Goal: Task Accomplishment & Management: Complete application form

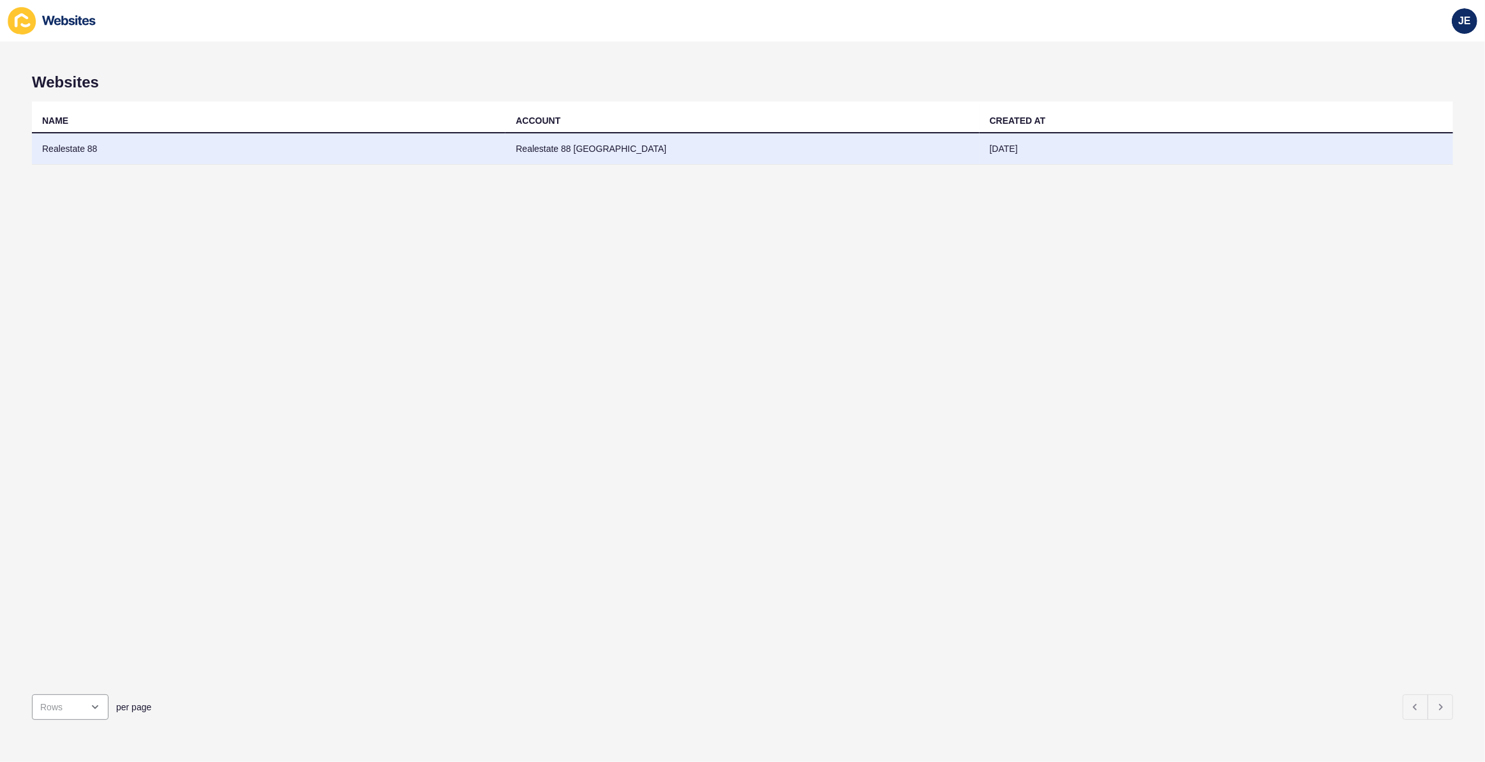
click at [526, 158] on td "Realestate 88 [GEOGRAPHIC_DATA]" at bounding box center [741, 148] width 473 height 31
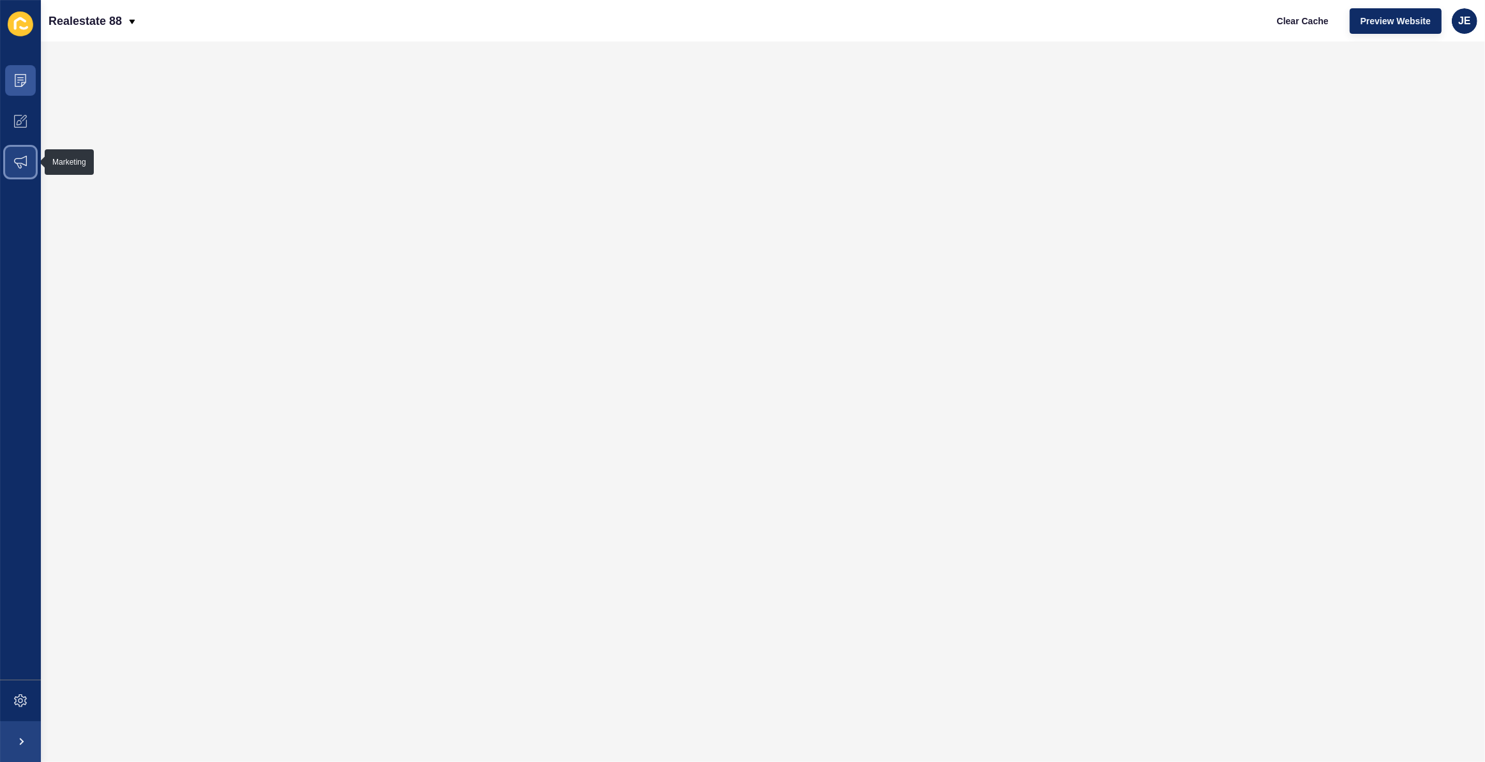
click at [21, 166] on icon at bounding box center [20, 162] width 13 height 13
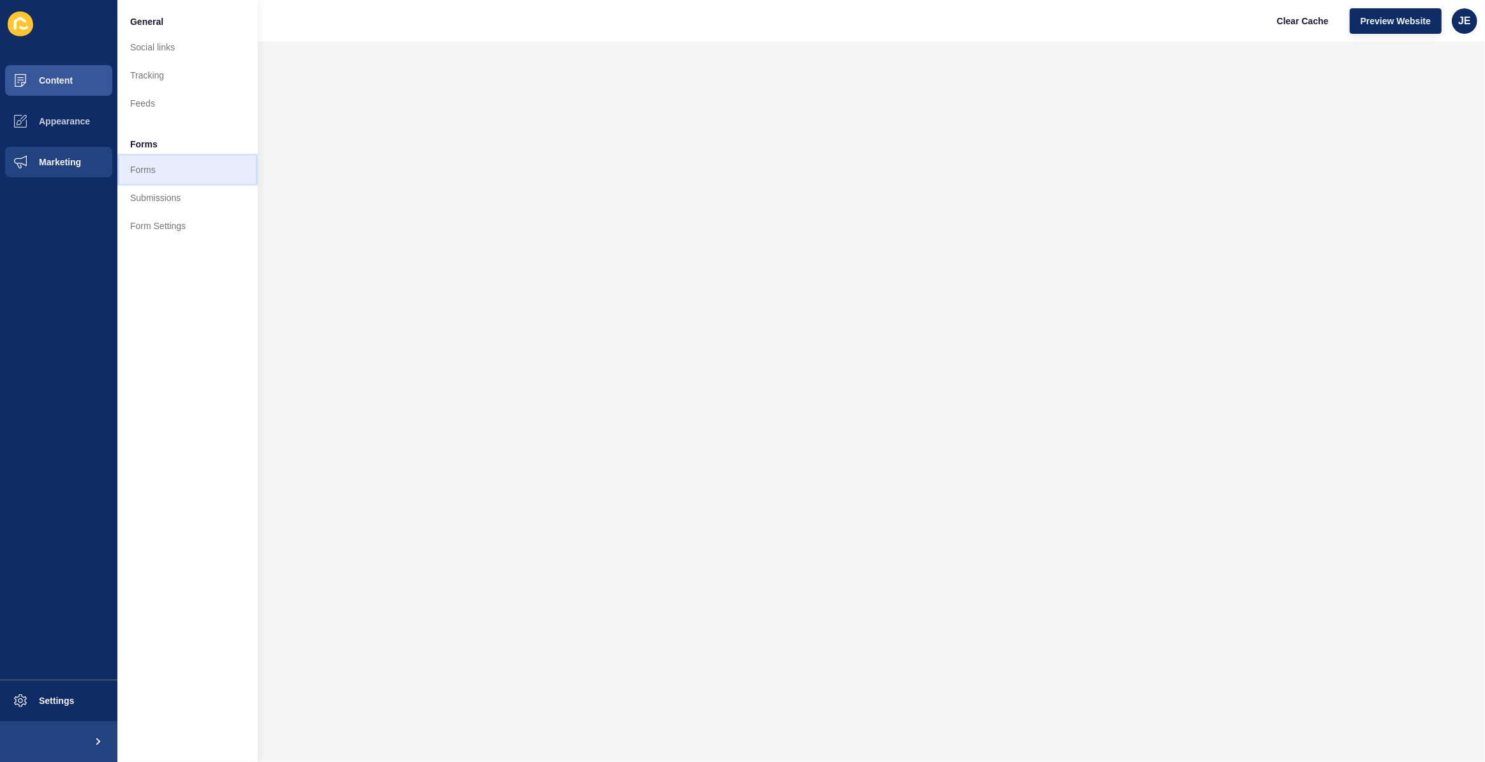
click at [165, 168] on link "Forms" at bounding box center [187, 170] width 140 height 28
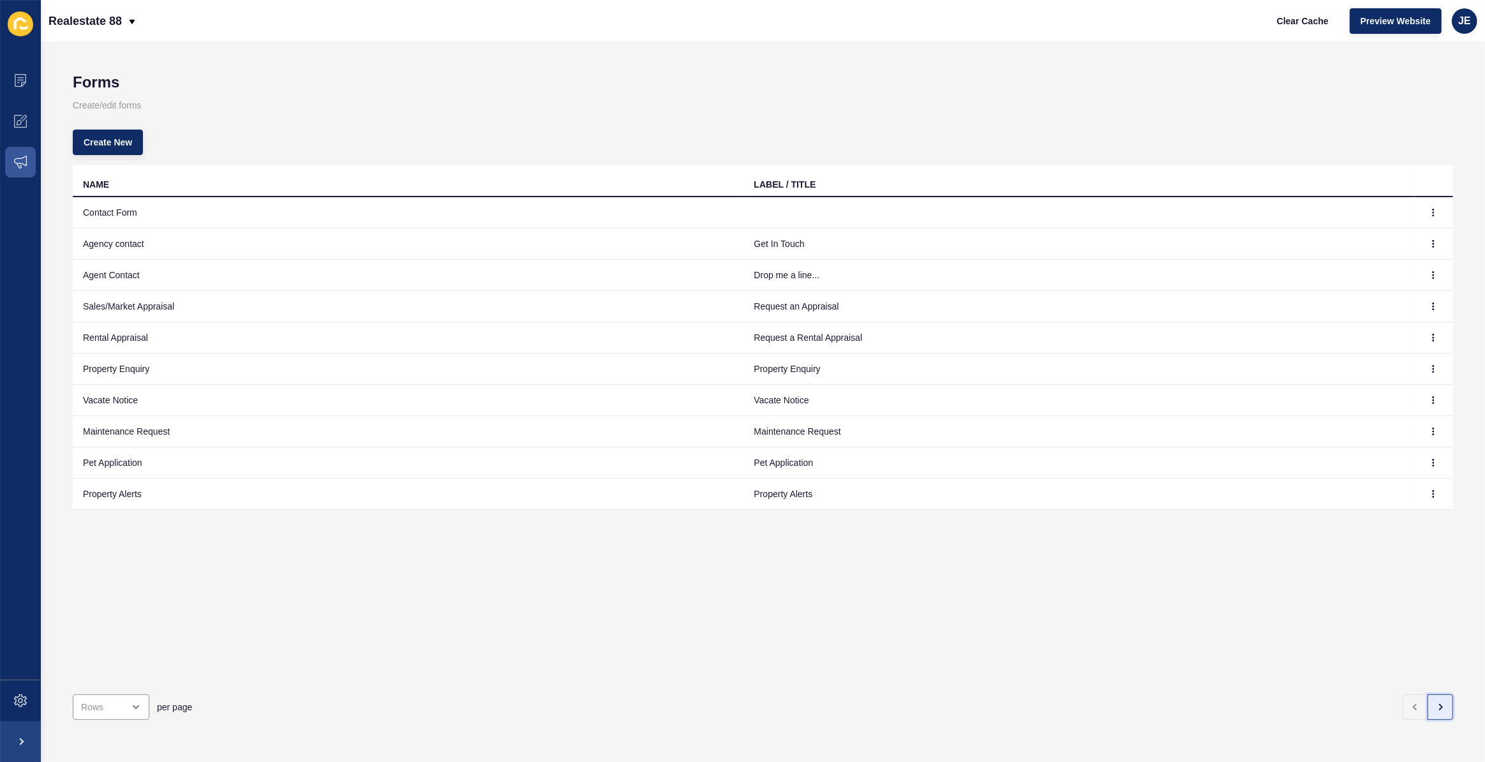
click at [1435, 702] on icon "button" at bounding box center [1440, 707] width 10 height 10
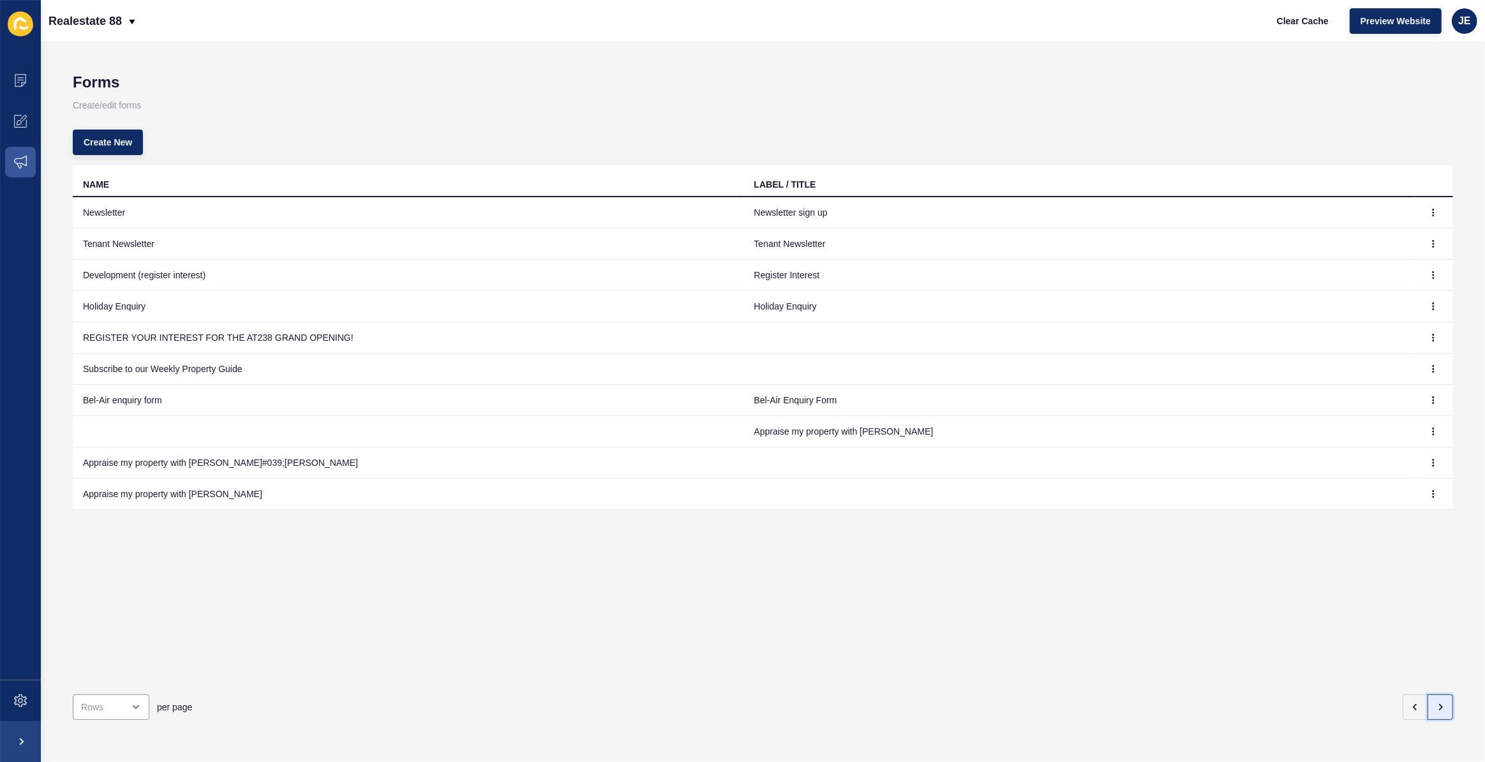
click at [1436, 702] on icon "button" at bounding box center [1440, 707] width 10 height 10
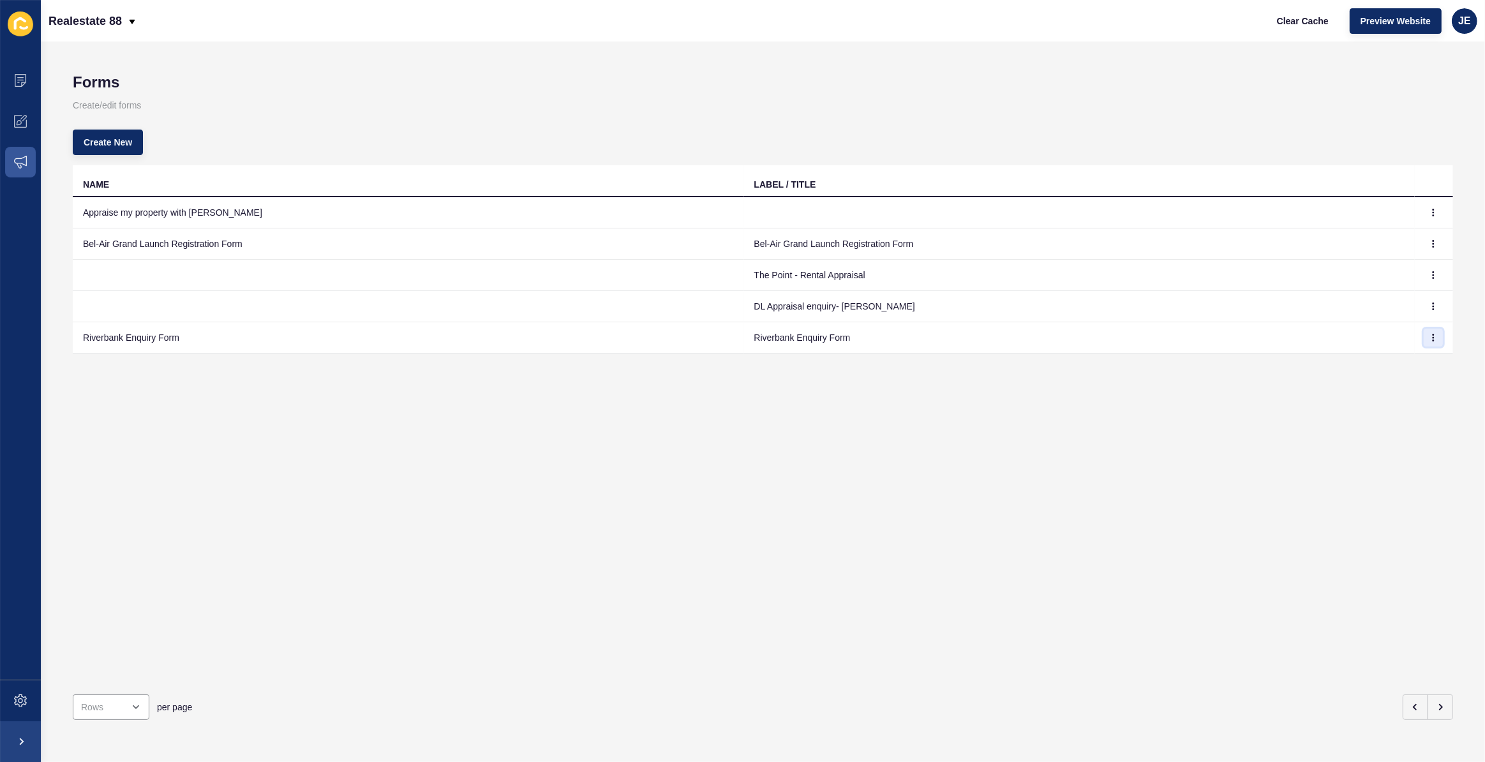
click at [1423, 339] on button "button" at bounding box center [1432, 338] width 19 height 18
click at [1404, 360] on link "Edit" at bounding box center [1388, 362] width 89 height 28
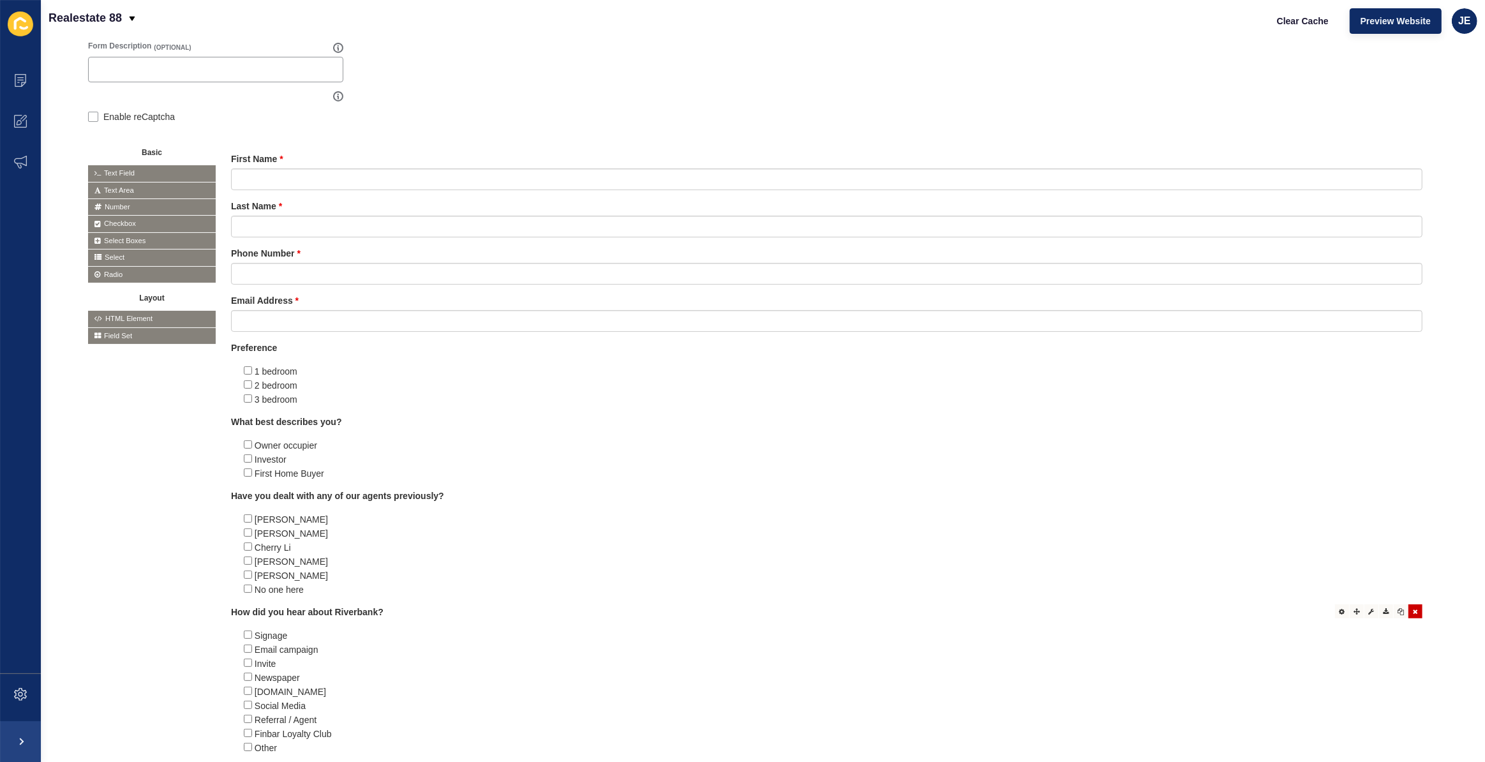
scroll to position [200, 0]
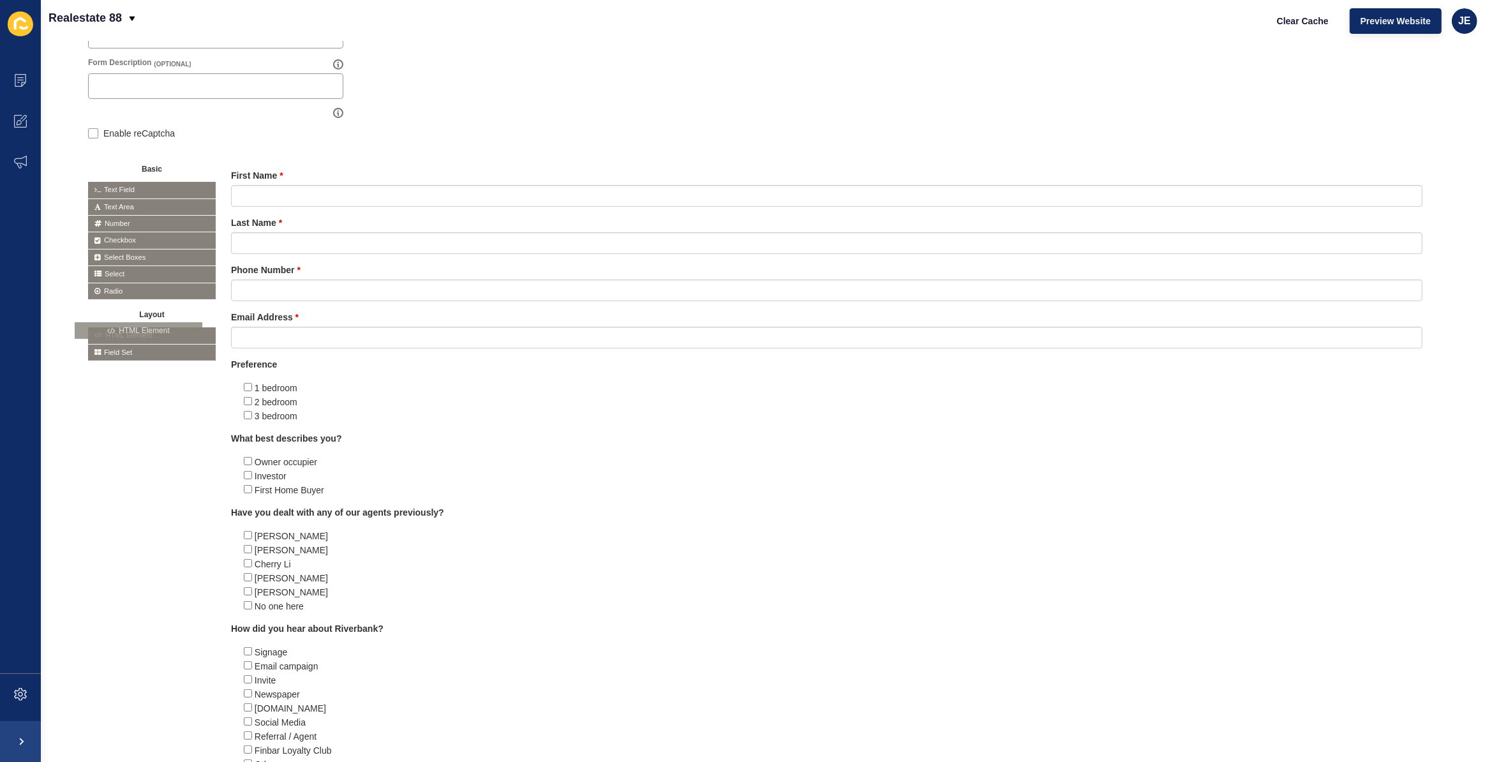
drag, startPoint x: 130, startPoint y: 333, endPoint x: 117, endPoint y: 329, distance: 13.5
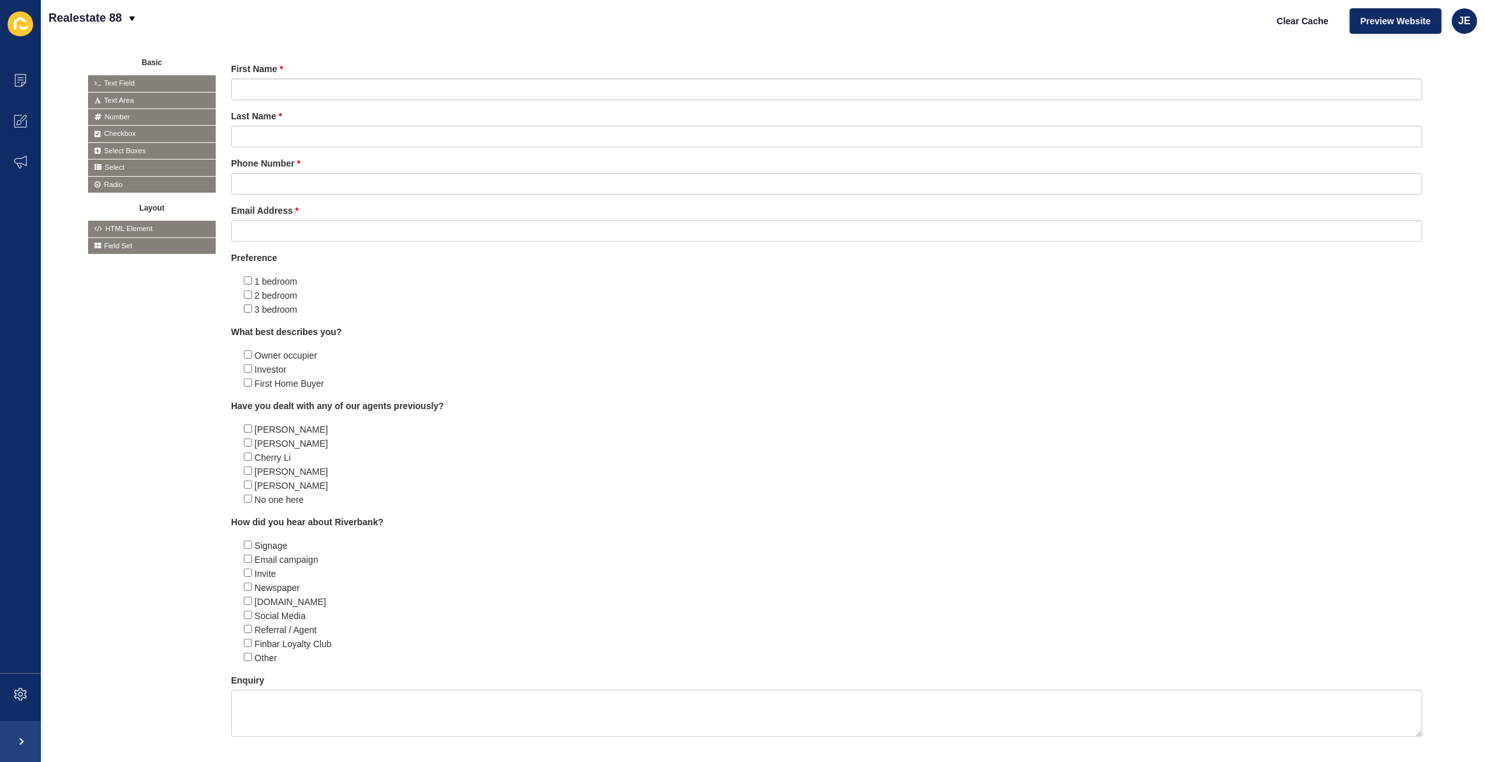
scroll to position [374, 0]
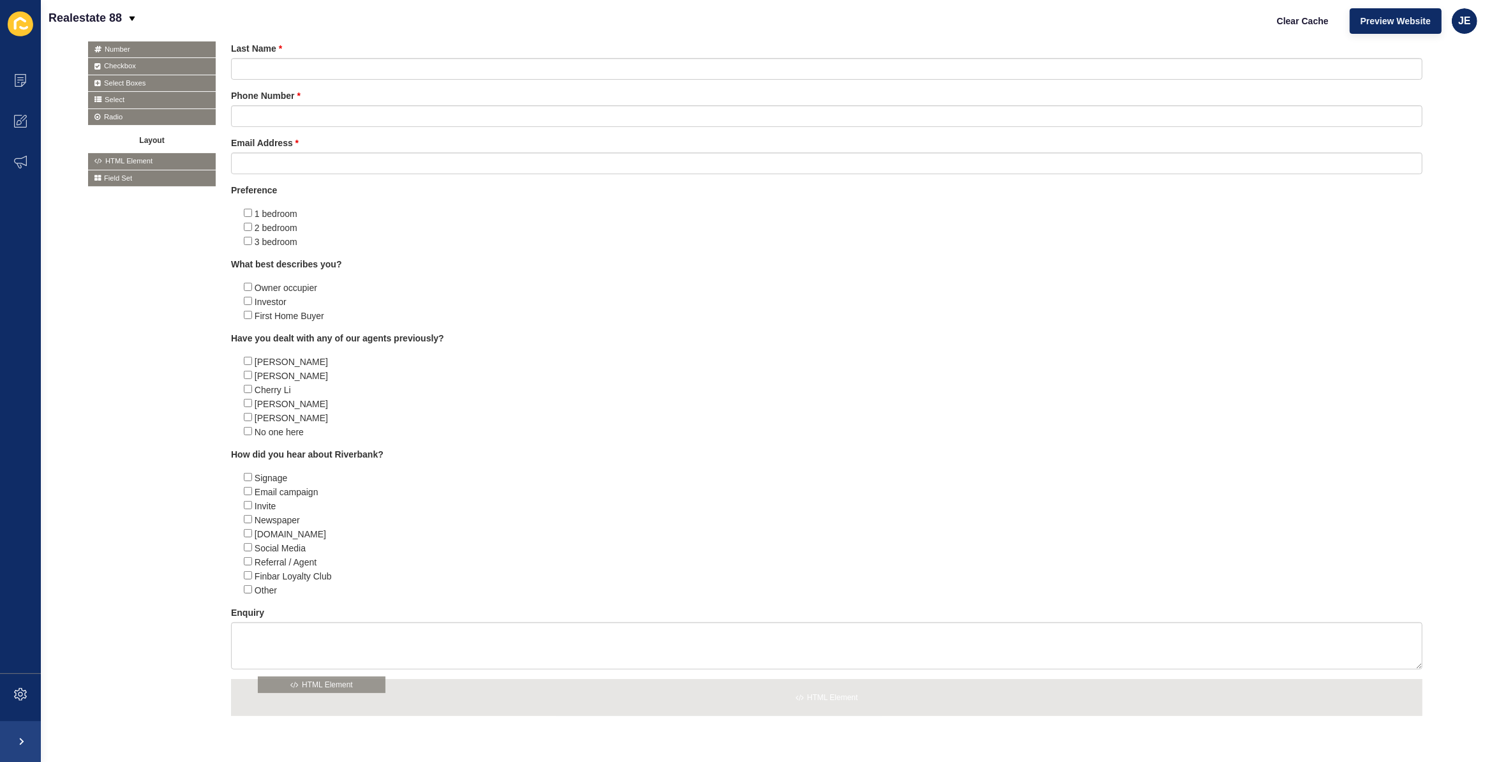
drag, startPoint x: 148, startPoint y: 160, endPoint x: 318, endPoint y: 684, distance: 550.8
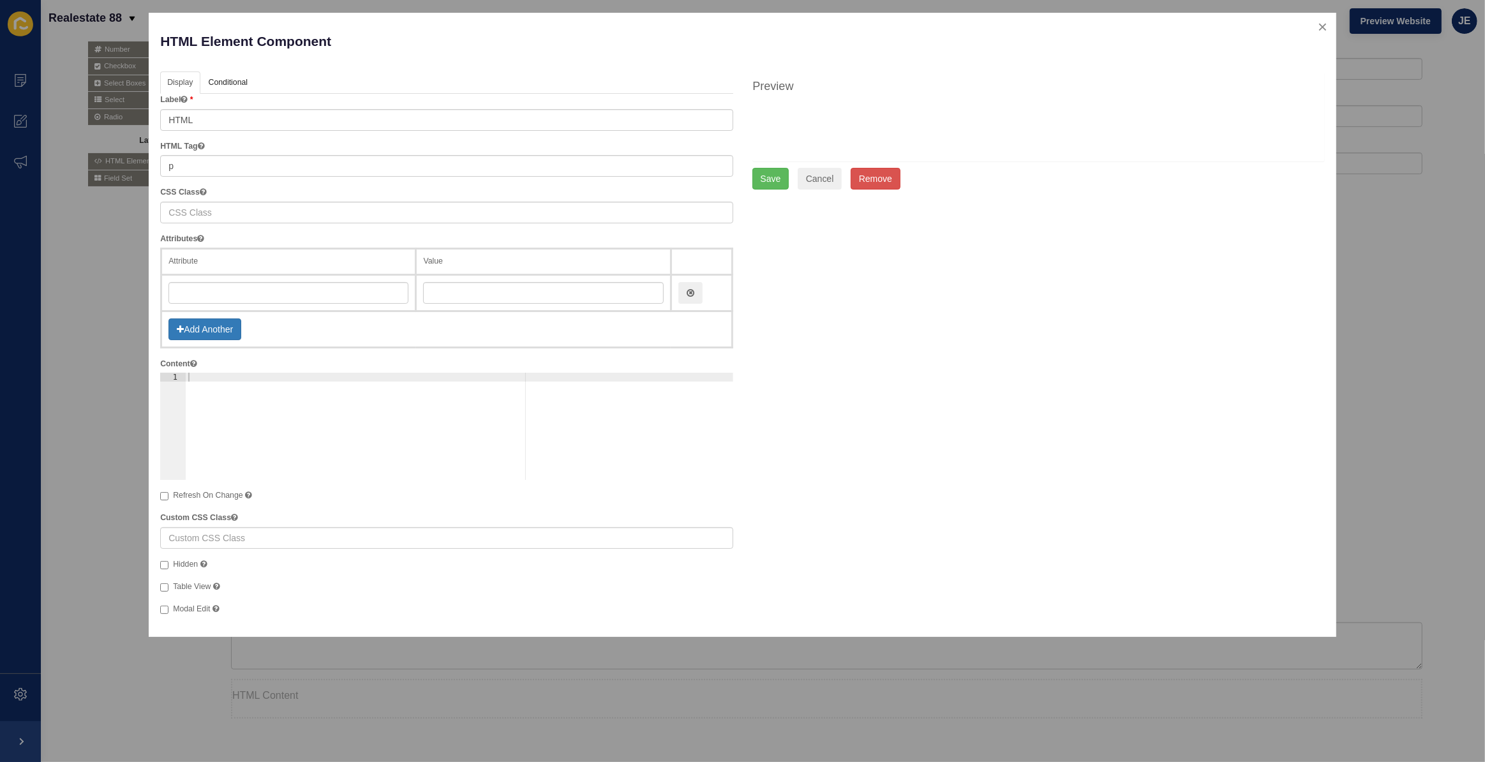
click at [261, 386] on div at bounding box center [459, 435] width 547 height 125
paste textarea "By submitting this form, you consent to Realestate 88 collecting and using your…"
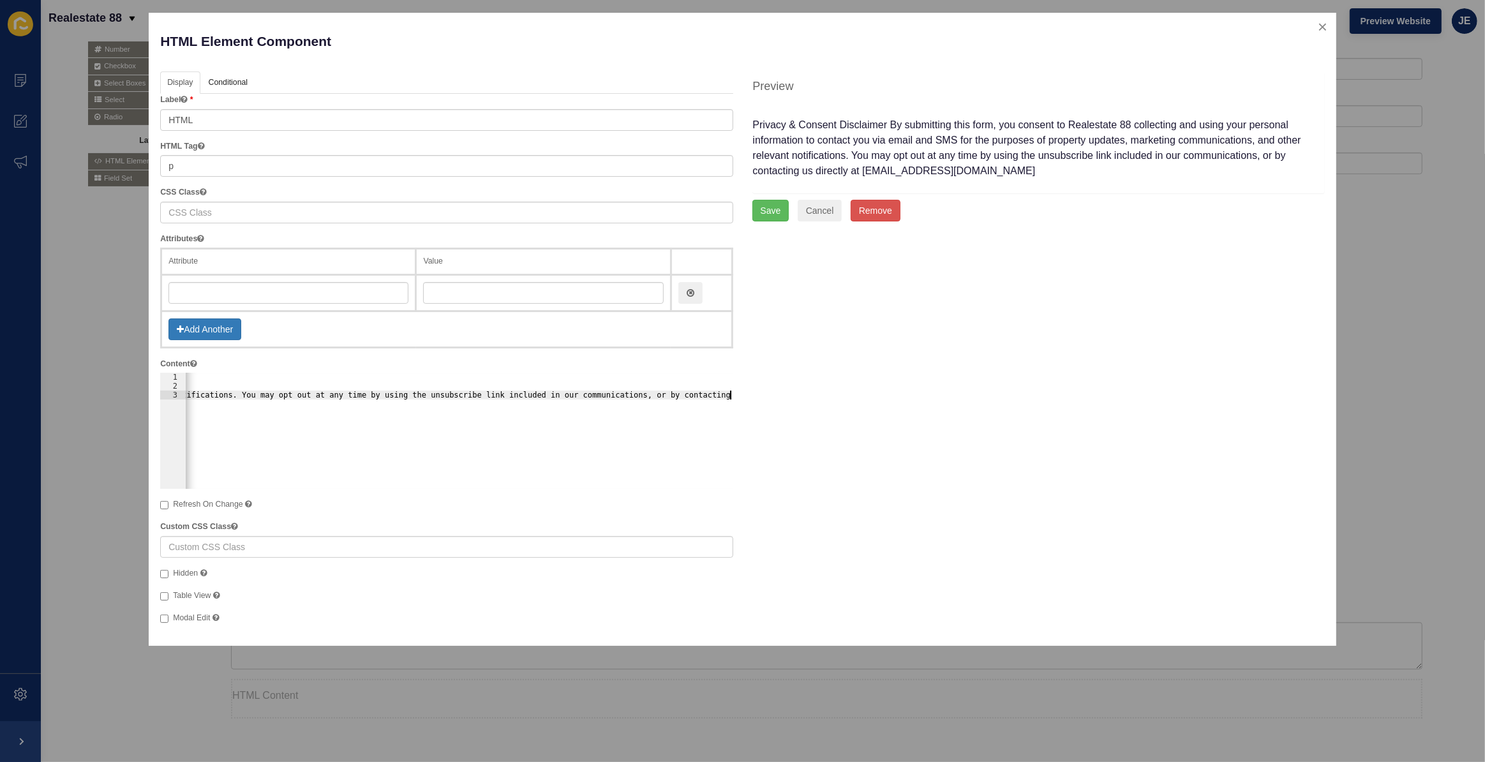
drag, startPoint x: 239, startPoint y: 417, endPoint x: 112, endPoint y: 409, distance: 127.2
click at [112, 409] on div "HTML Element Component Help Display API Conditional Logic Layout Label HTML HTM…" at bounding box center [742, 381] width 1485 height 762
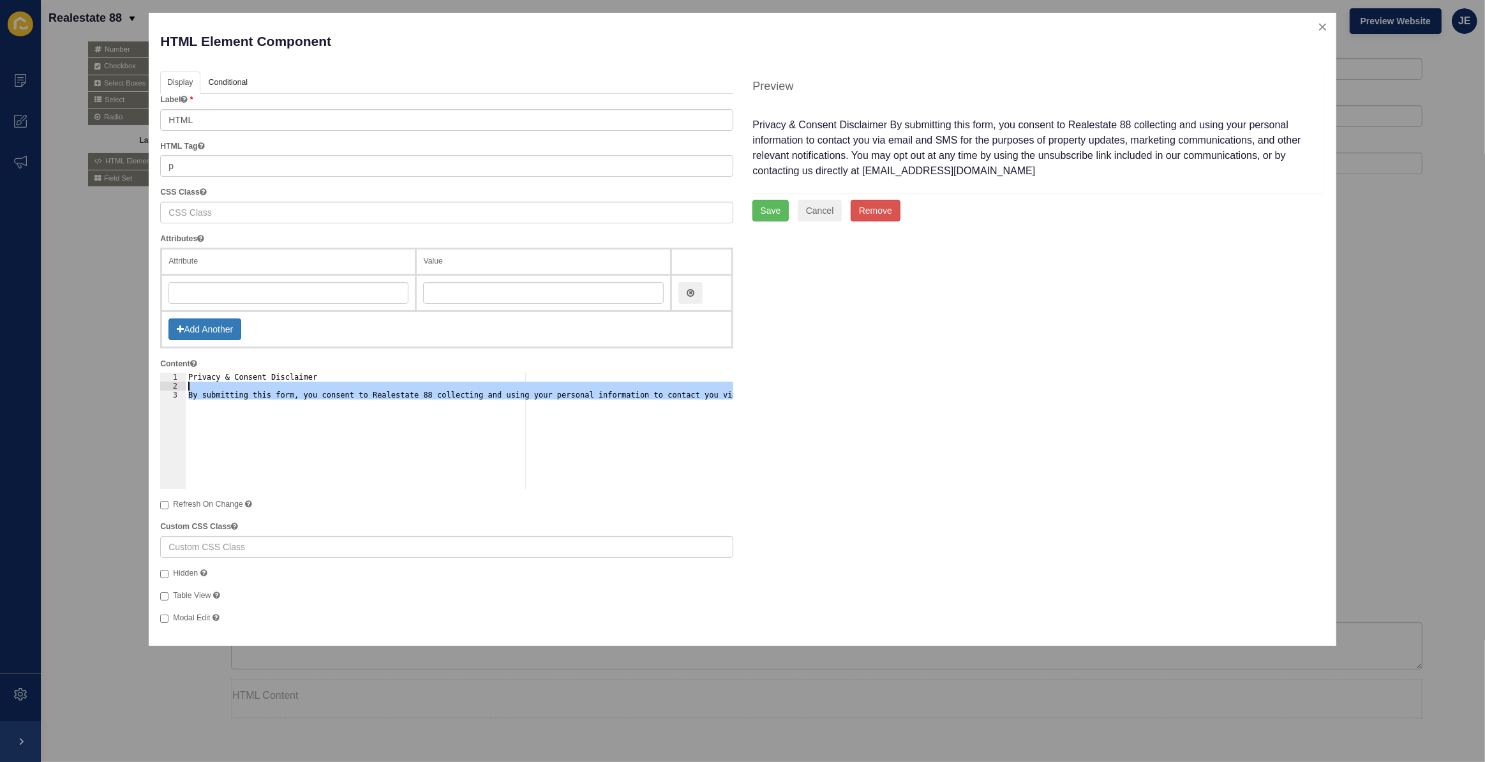
scroll to position [0, 0]
drag, startPoint x: 204, startPoint y: 392, endPoint x: 104, endPoint y: 385, distance: 100.5
click at [104, 385] on div "HTML Element Component Help Display API Conditional Logic Layout Label HTML HTM…" at bounding box center [742, 381] width 1485 height 762
type textarea "By submitting this form, you consent to Realestate 88 collecting and using your…"
click at [273, 286] on input "text" at bounding box center [288, 293] width 240 height 22
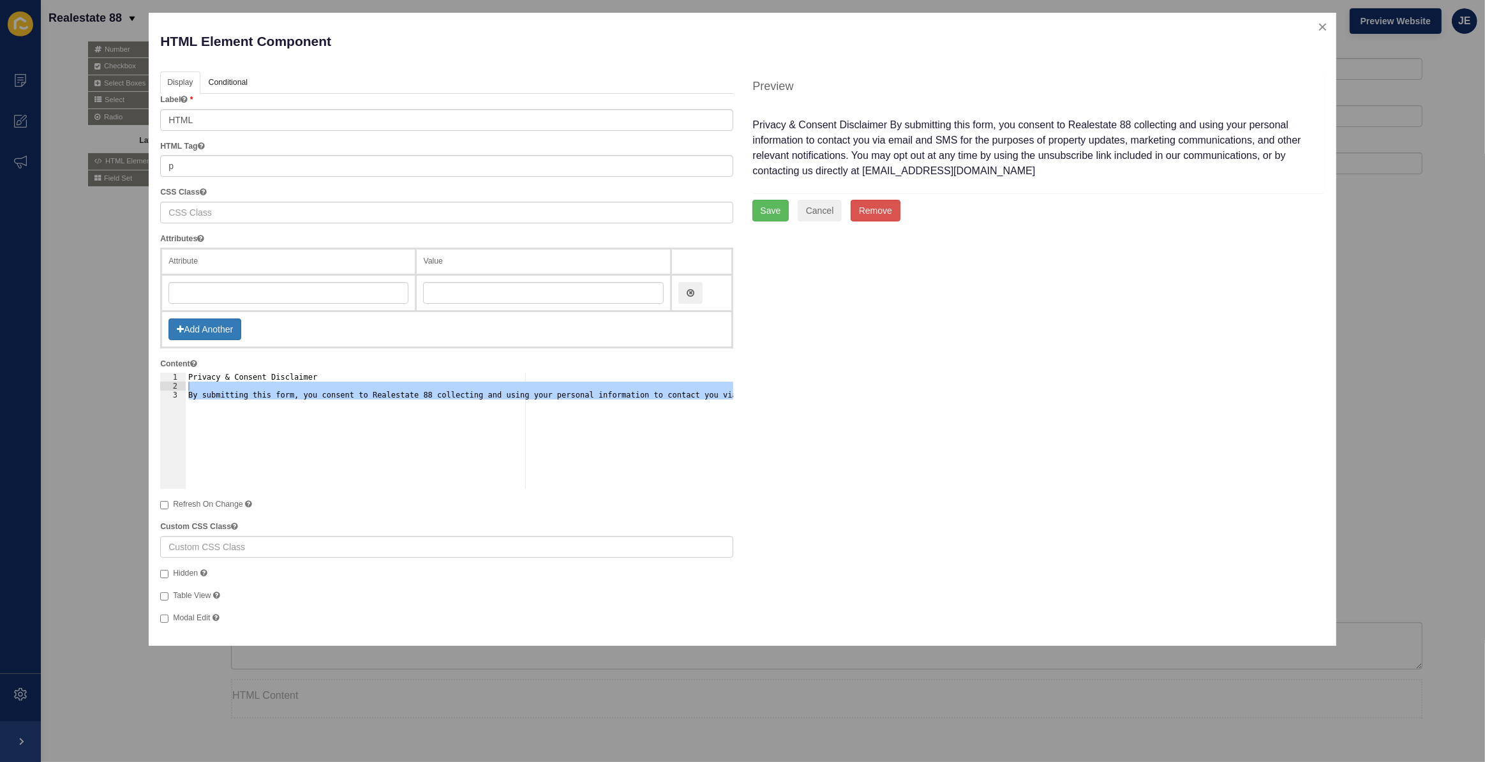
click at [221, 385] on div "Privacy & Consent Disclaimer By submitting this form, you consent to Realestate…" at bounding box center [459, 431] width 547 height 116
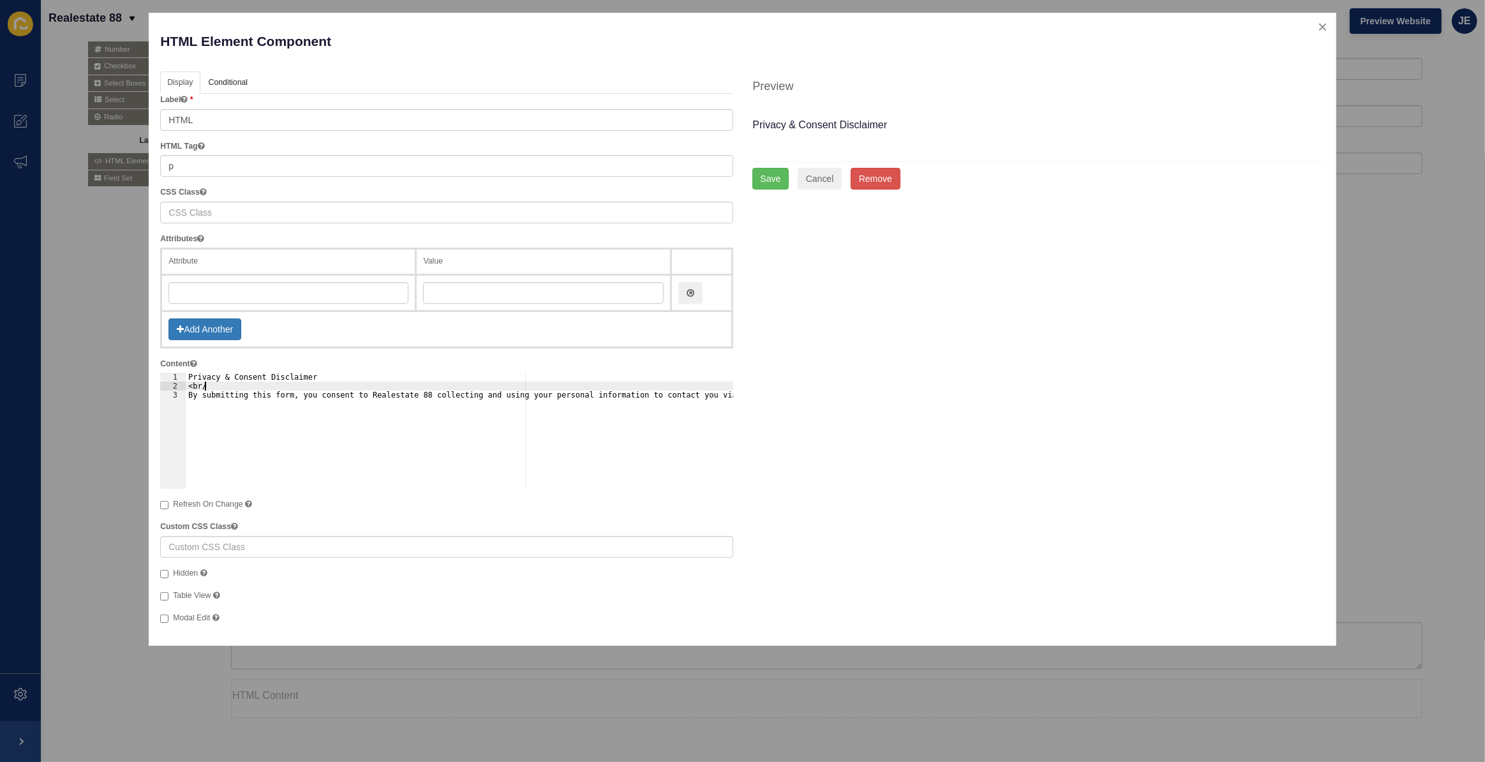
scroll to position [0, 1]
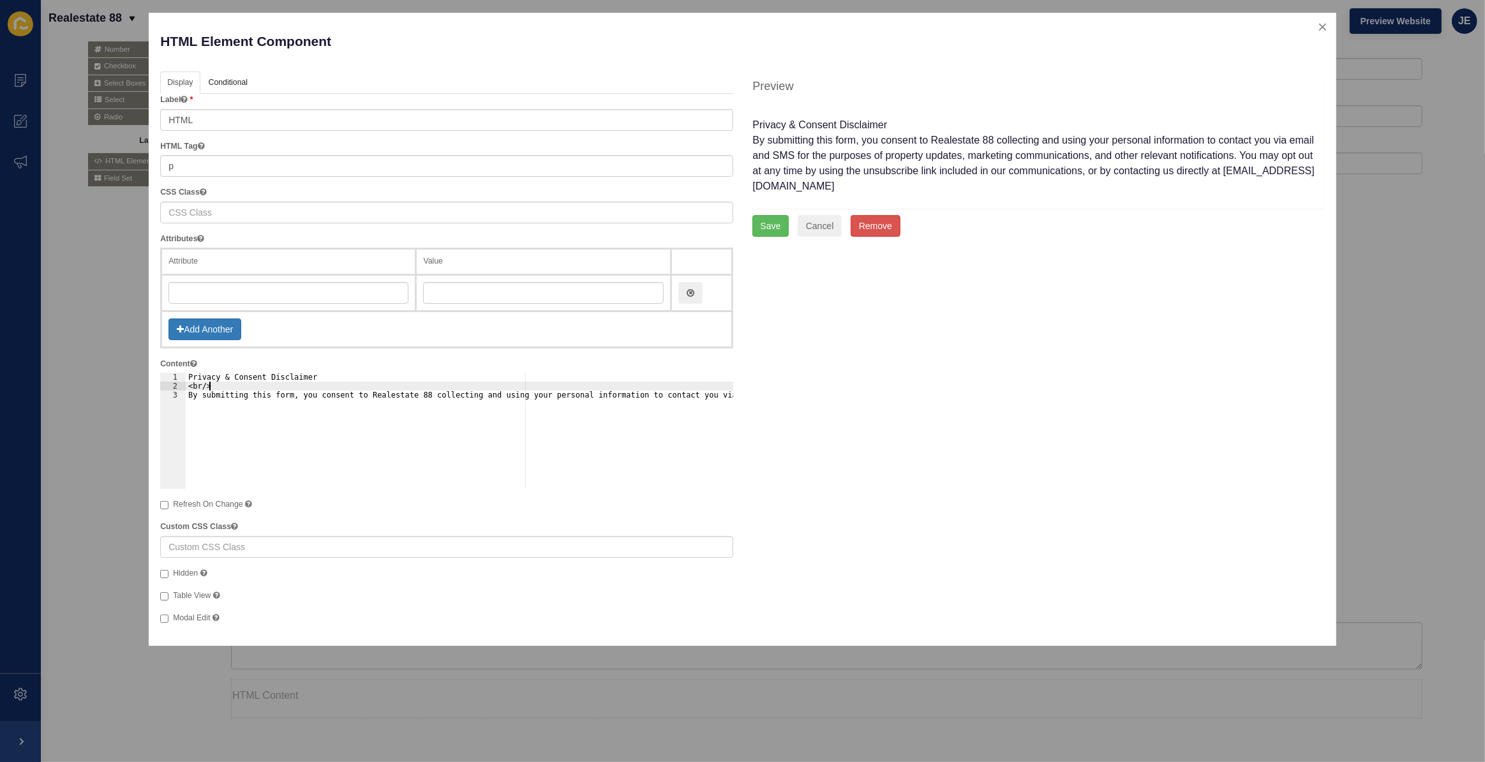
click at [186, 380] on div "Privacy & Consent Disclaimer <br/> By submitting this form, you consent to Real…" at bounding box center [967, 435] width 1563 height 125
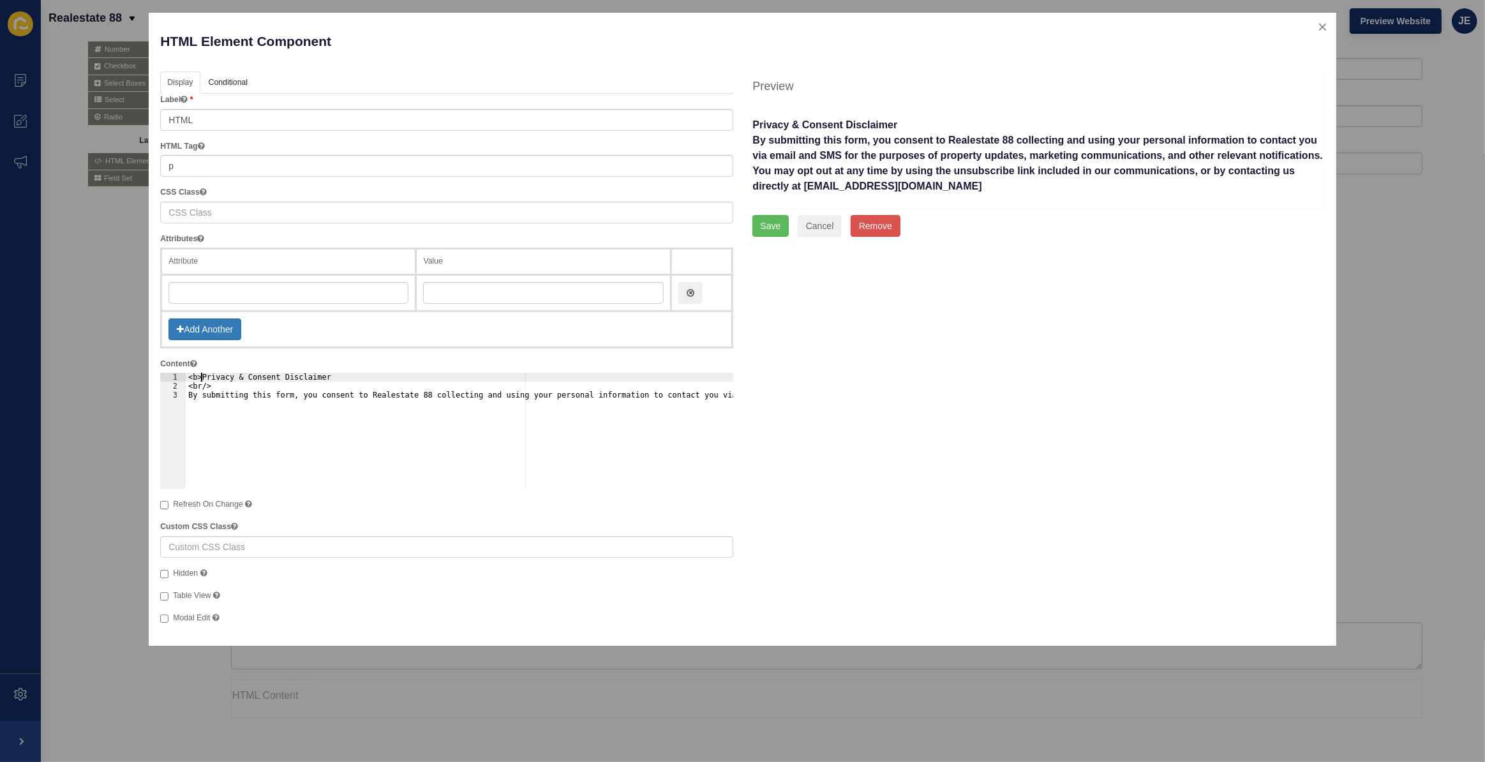
click at [334, 379] on div "<b>Privacy & Consent Disclaimer <br/> By submitting this form, you consent to R…" at bounding box center [967, 435] width 1563 height 125
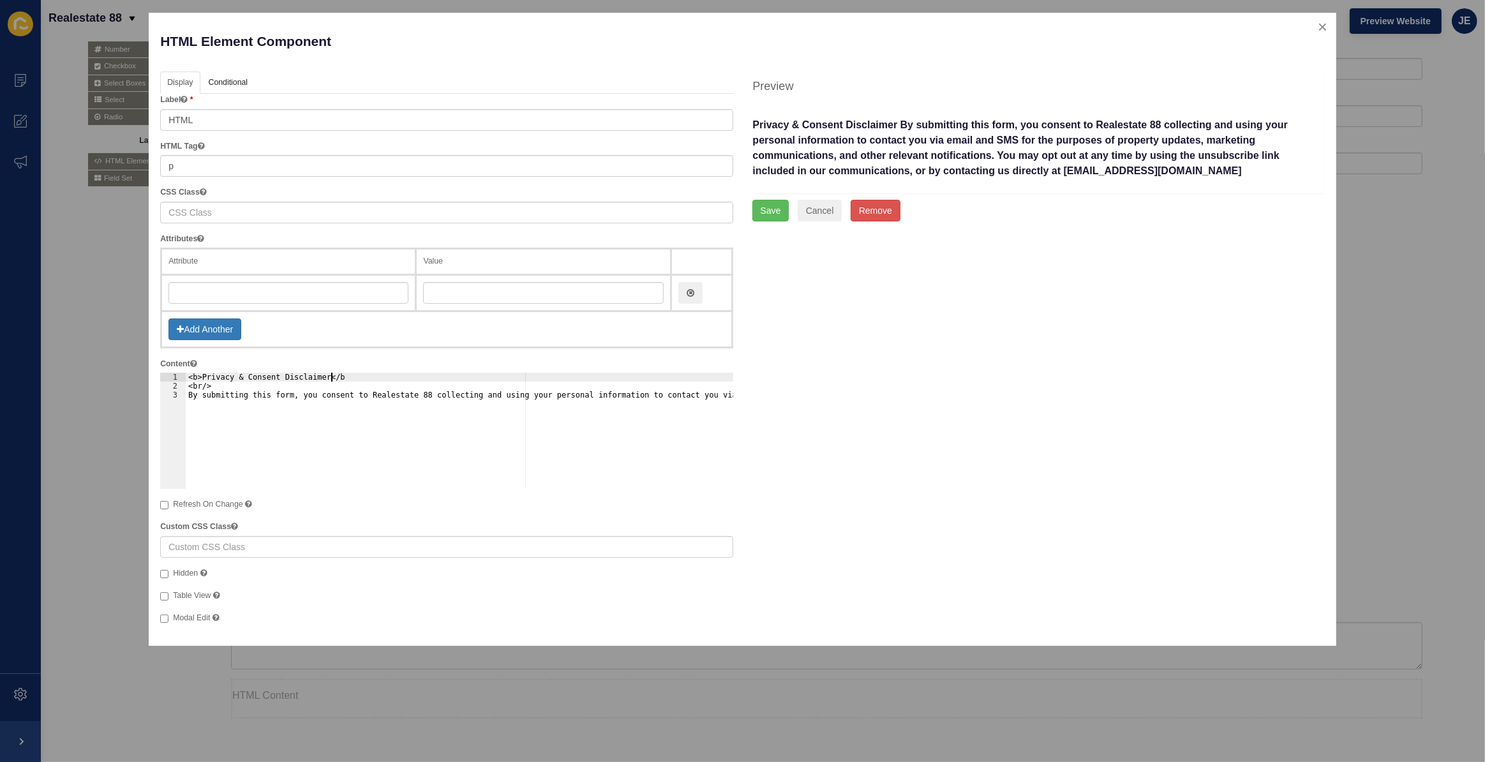
scroll to position [0, 11]
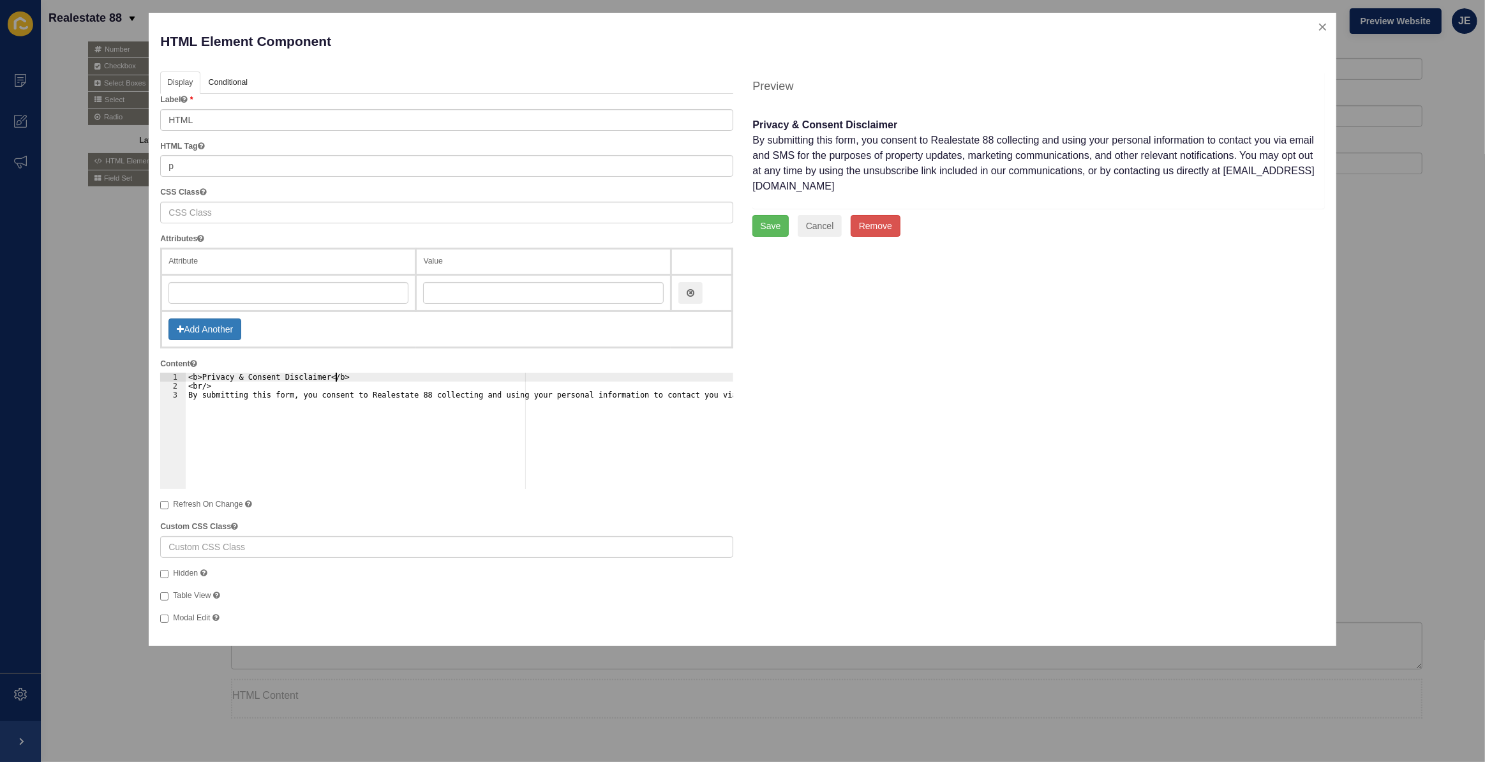
click at [518, 419] on div "<b>Privacy & Consent Disclaimer</b> <br/> By submitting this form, you consent …" at bounding box center [967, 435] width 1563 height 125
click at [338, 436] on div "<b>Privacy & Consent Disclaimer</b> <br/> By submitting this form, you consent …" at bounding box center [967, 435] width 1563 height 125
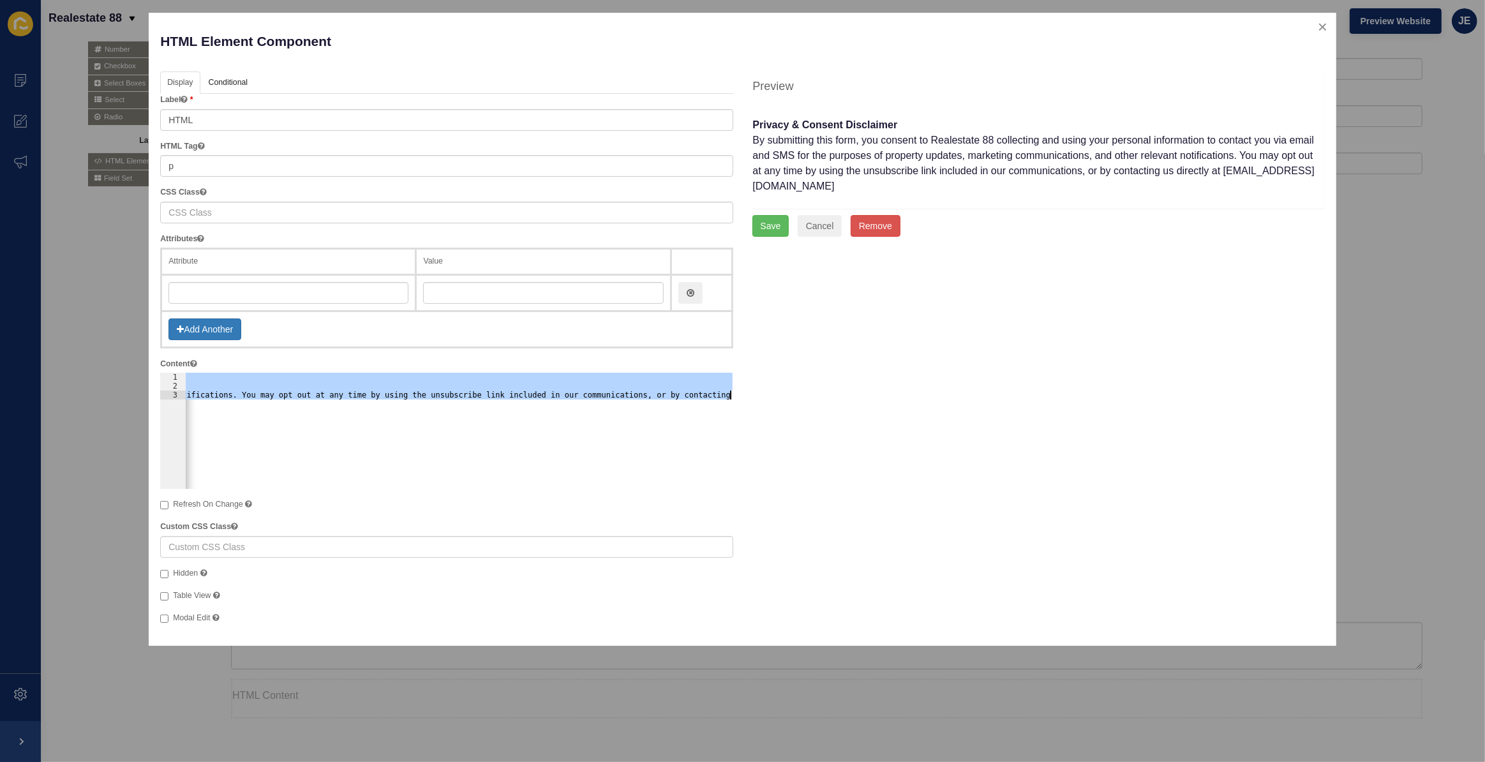
type textarea "<br/> By submitting this form, you consent to Realestate 88 collecting and usin…"
click at [772, 215] on button "Save" at bounding box center [770, 226] width 37 height 22
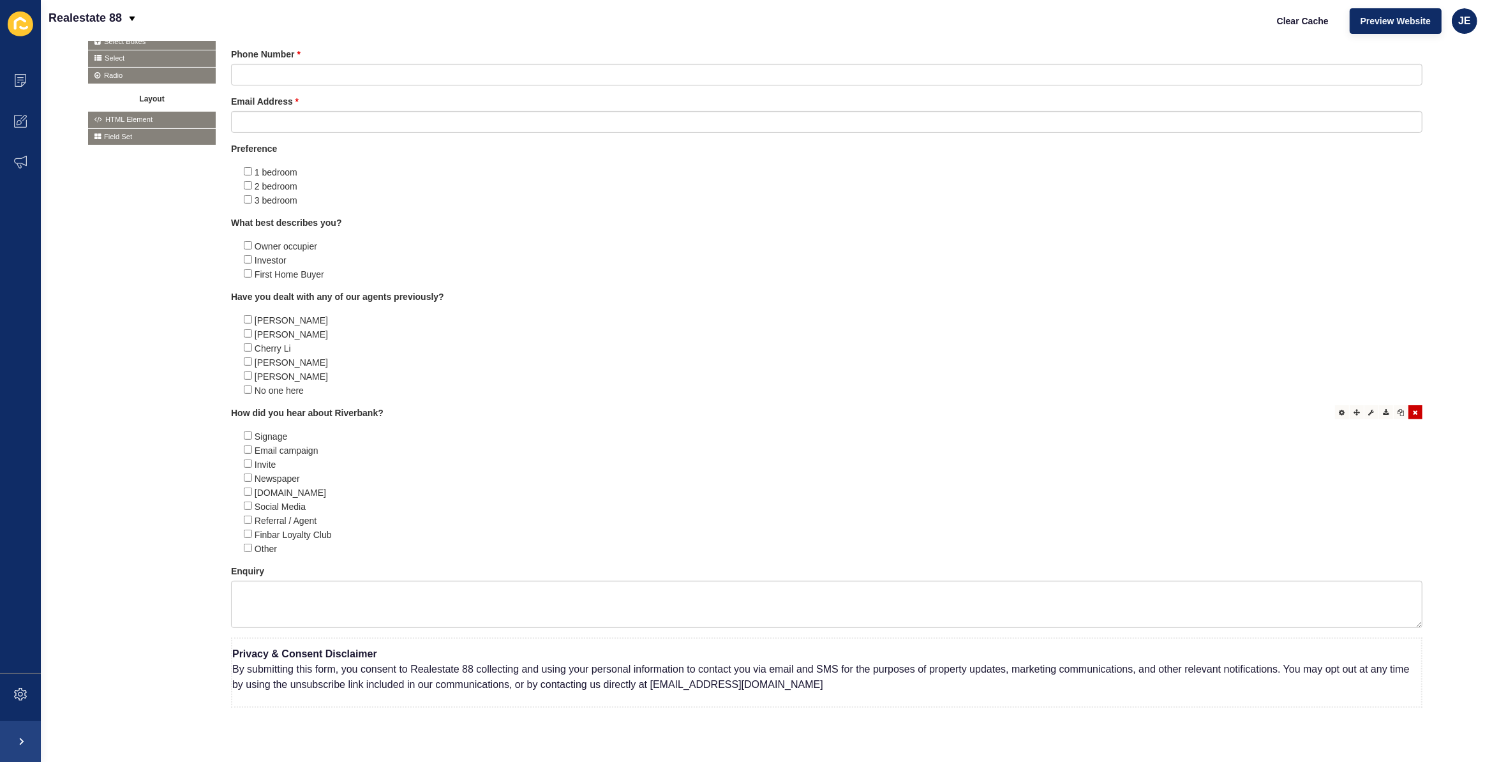
scroll to position [453, 0]
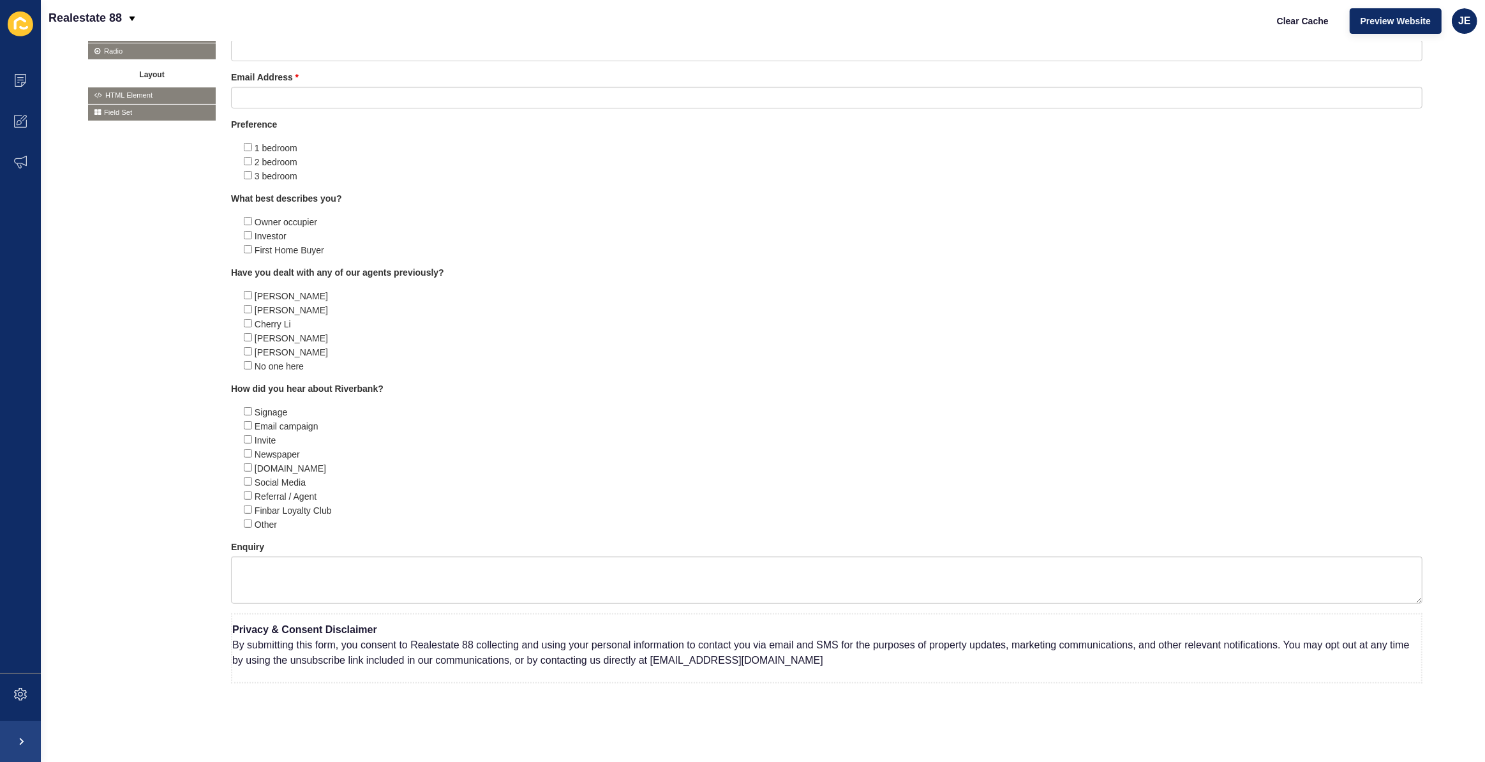
click at [202, 523] on div "Basic Text Field Text Area Number Password Checkbox Select Boxes Select Radio B…" at bounding box center [762, 314] width 1349 height 801
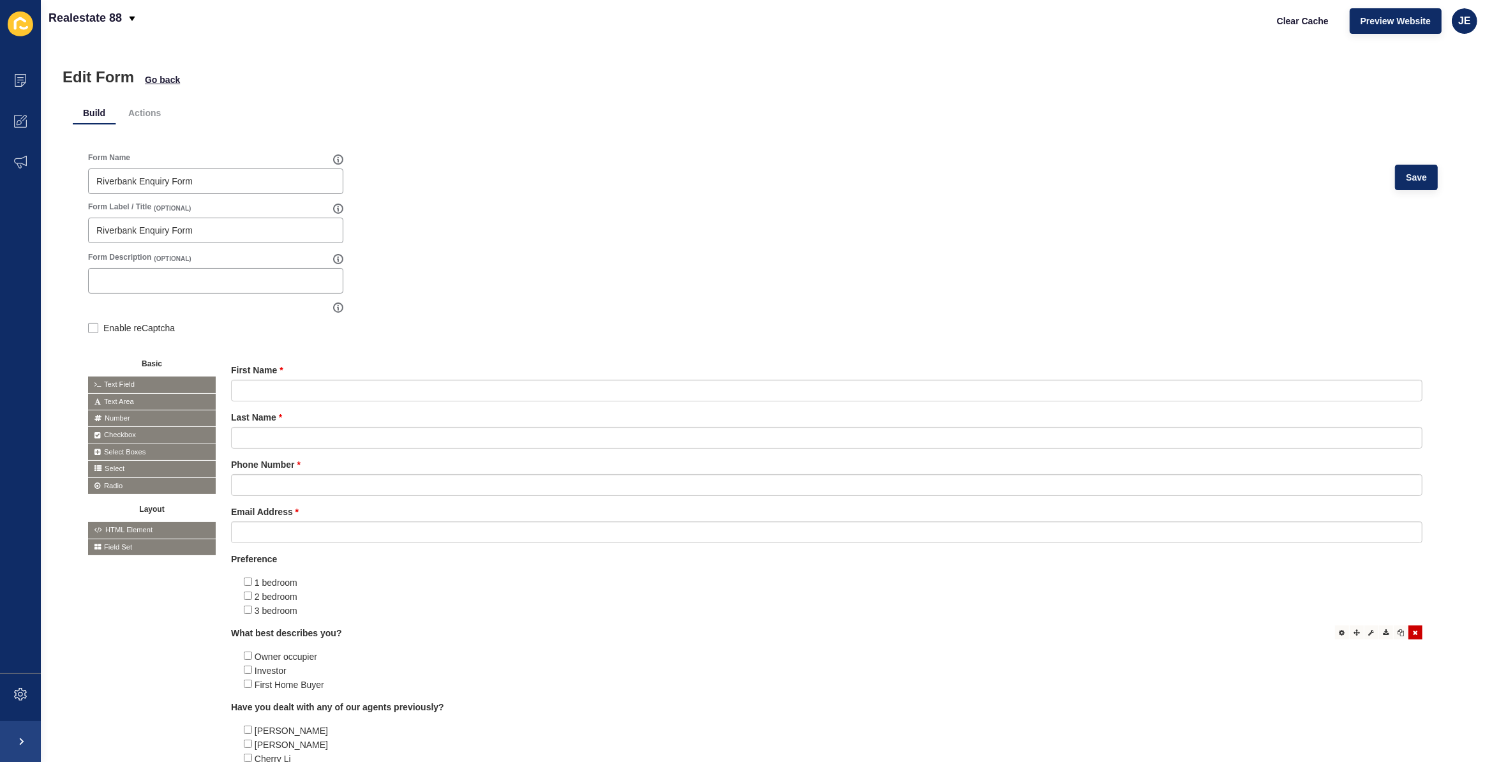
scroll to position [0, 0]
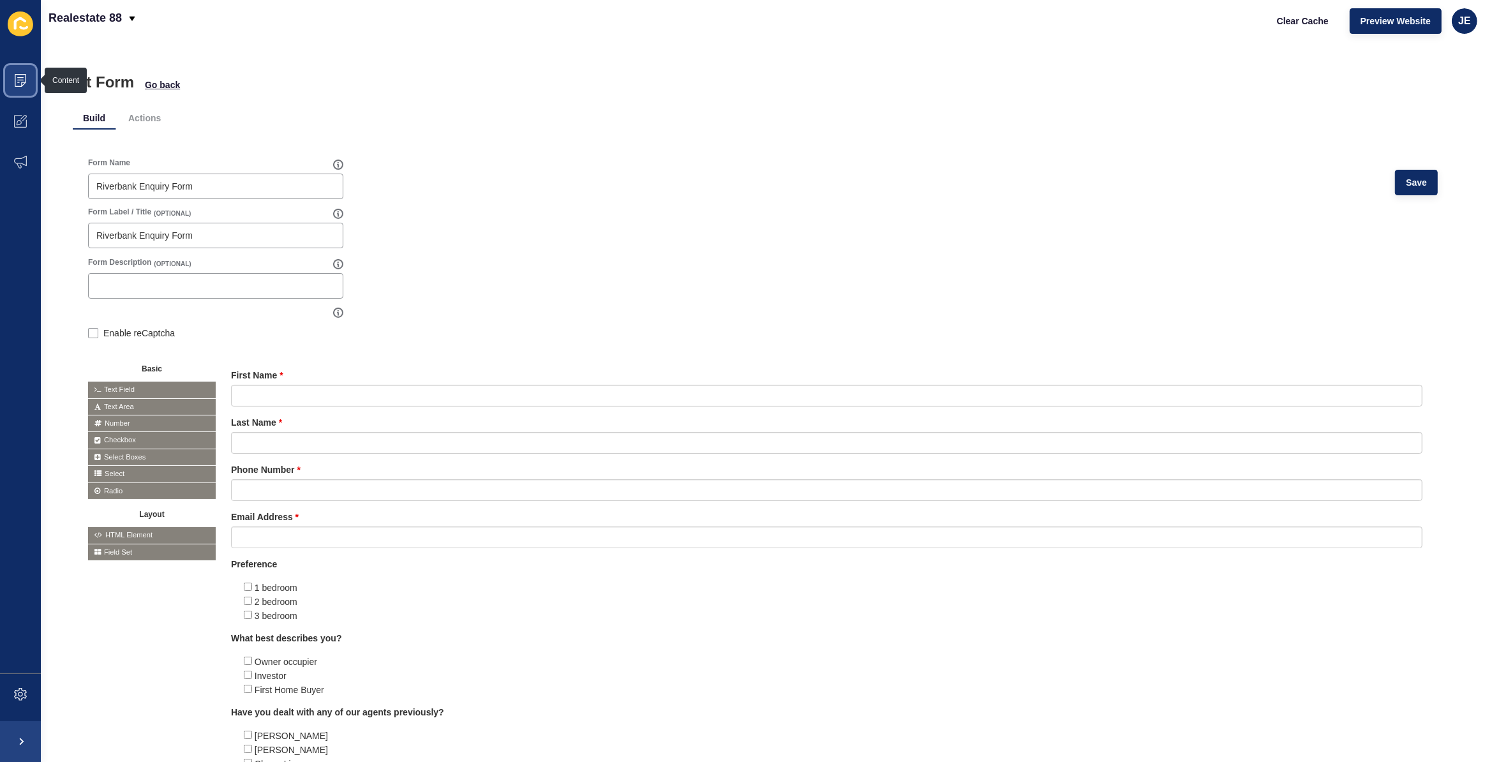
click at [17, 77] on icon at bounding box center [20, 80] width 13 height 13
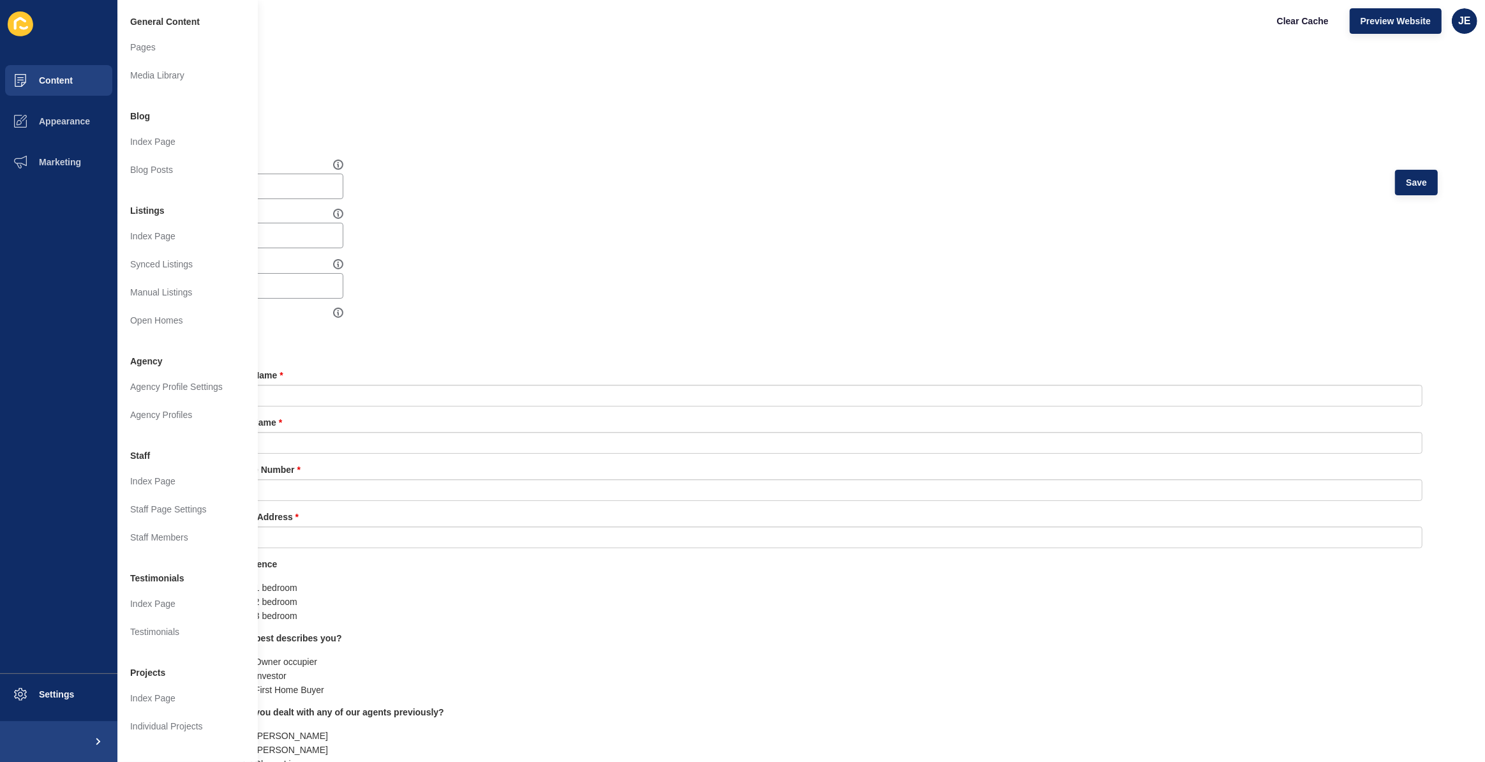
click at [609, 176] on div "Form Name Riverbank Enquiry Form Save" at bounding box center [762, 182] width 1349 height 49
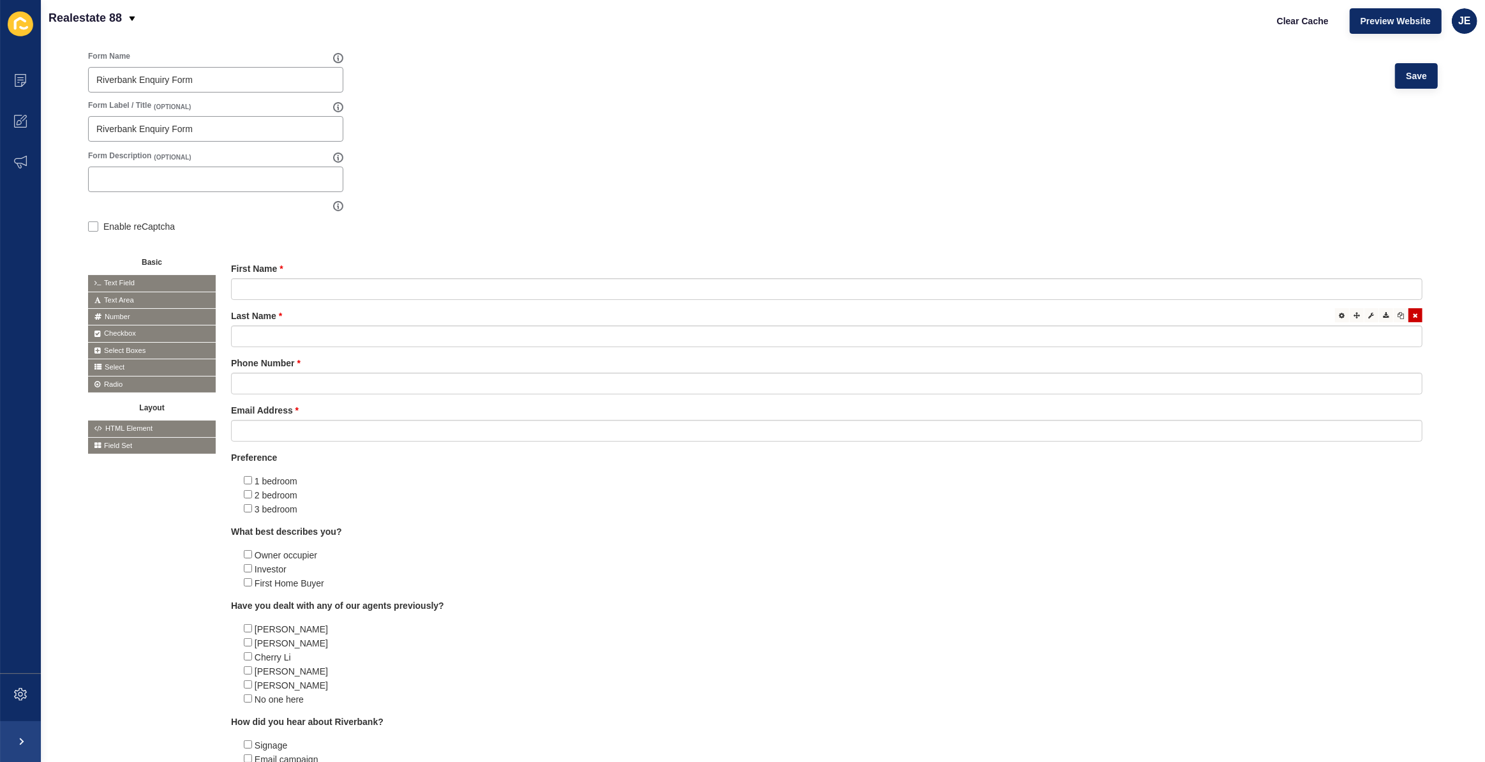
scroll to position [105, 0]
click at [1406, 77] on span "Save" at bounding box center [1416, 77] width 21 height 13
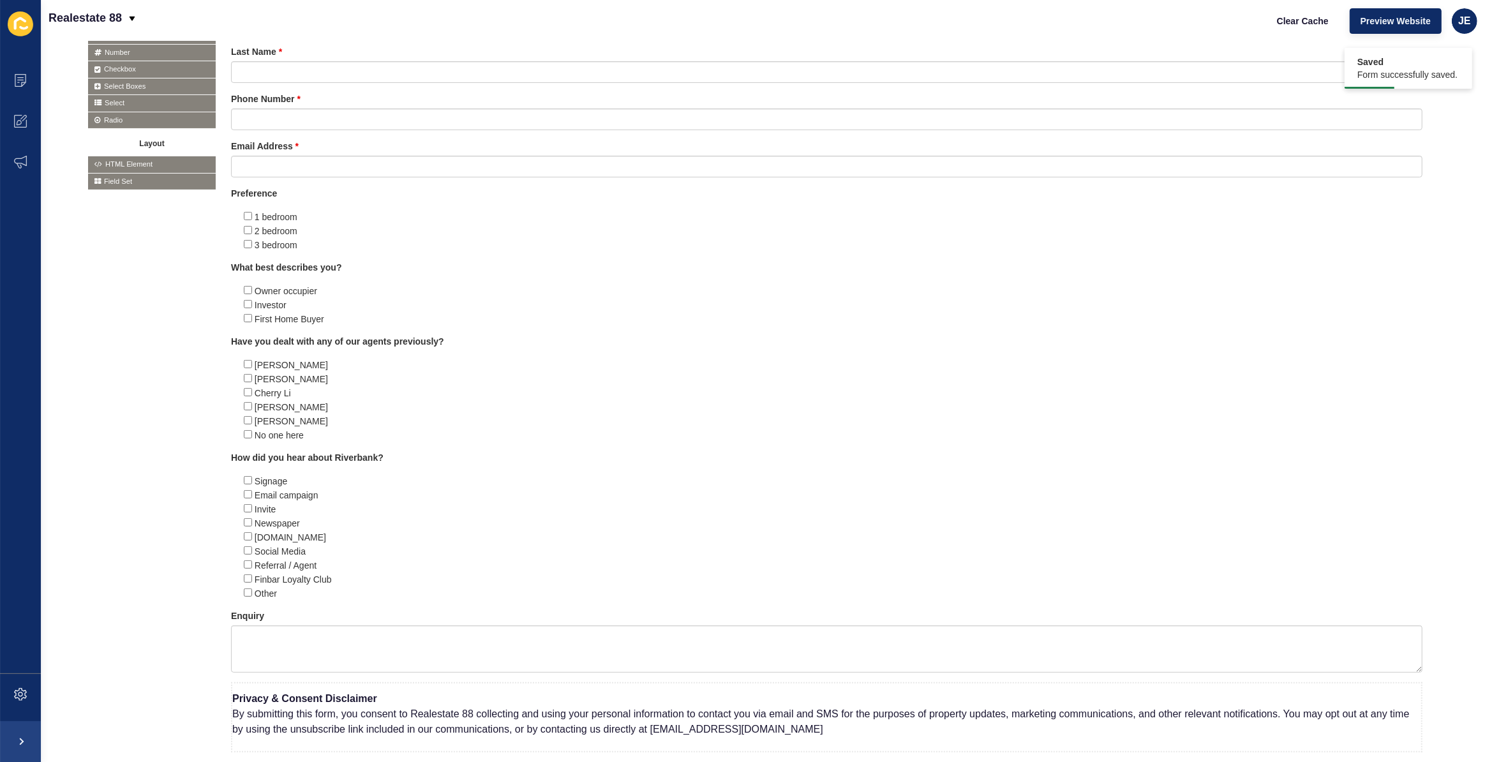
scroll to position [453, 0]
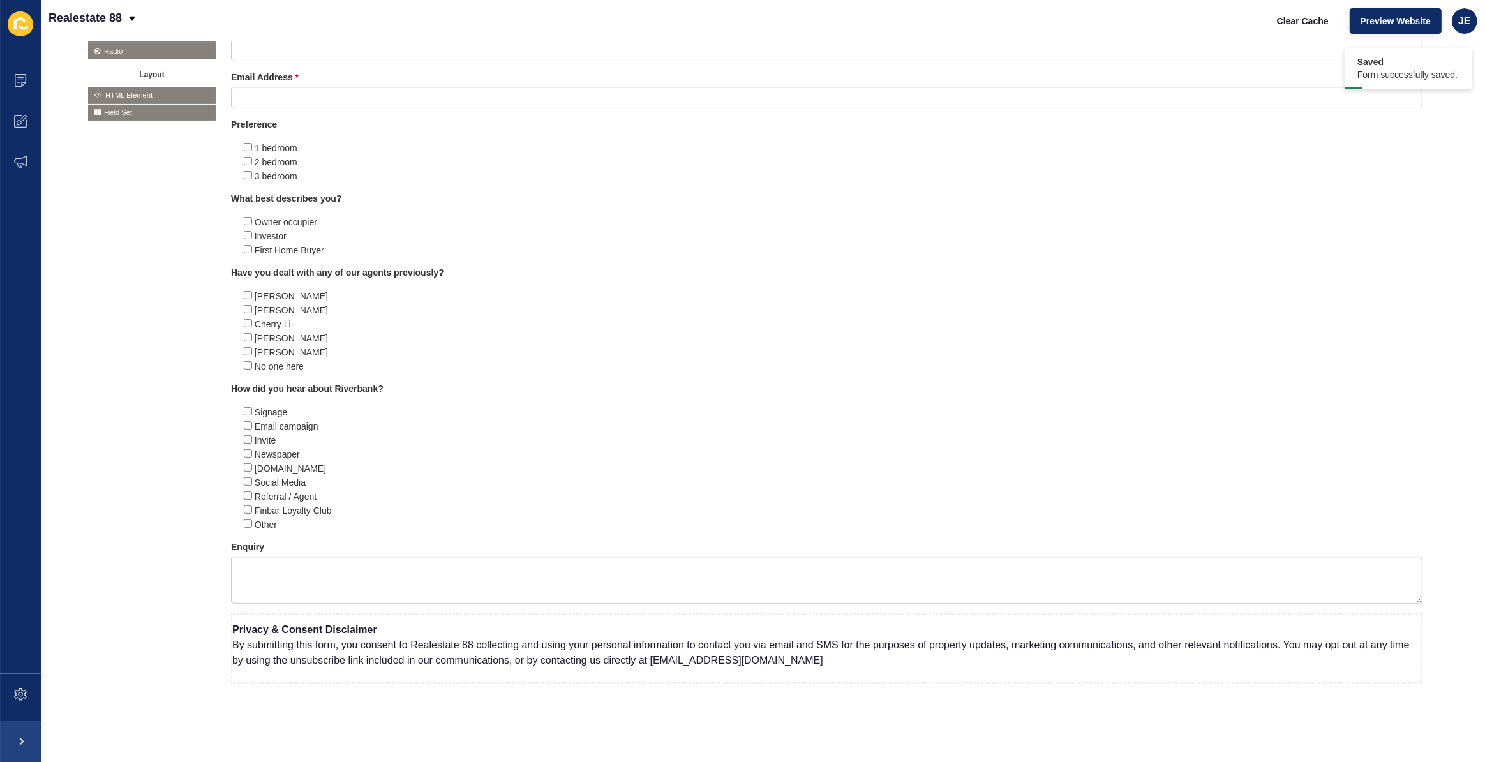
click at [134, 612] on div "Basic Text Field Text Area Number Password Checkbox Select Boxes Select Radio B…" at bounding box center [762, 314] width 1349 height 801
click at [1353, 616] on icon at bounding box center [1356, 619] width 6 height 6
click at [1364, 613] on div at bounding box center [1371, 619] width 14 height 14
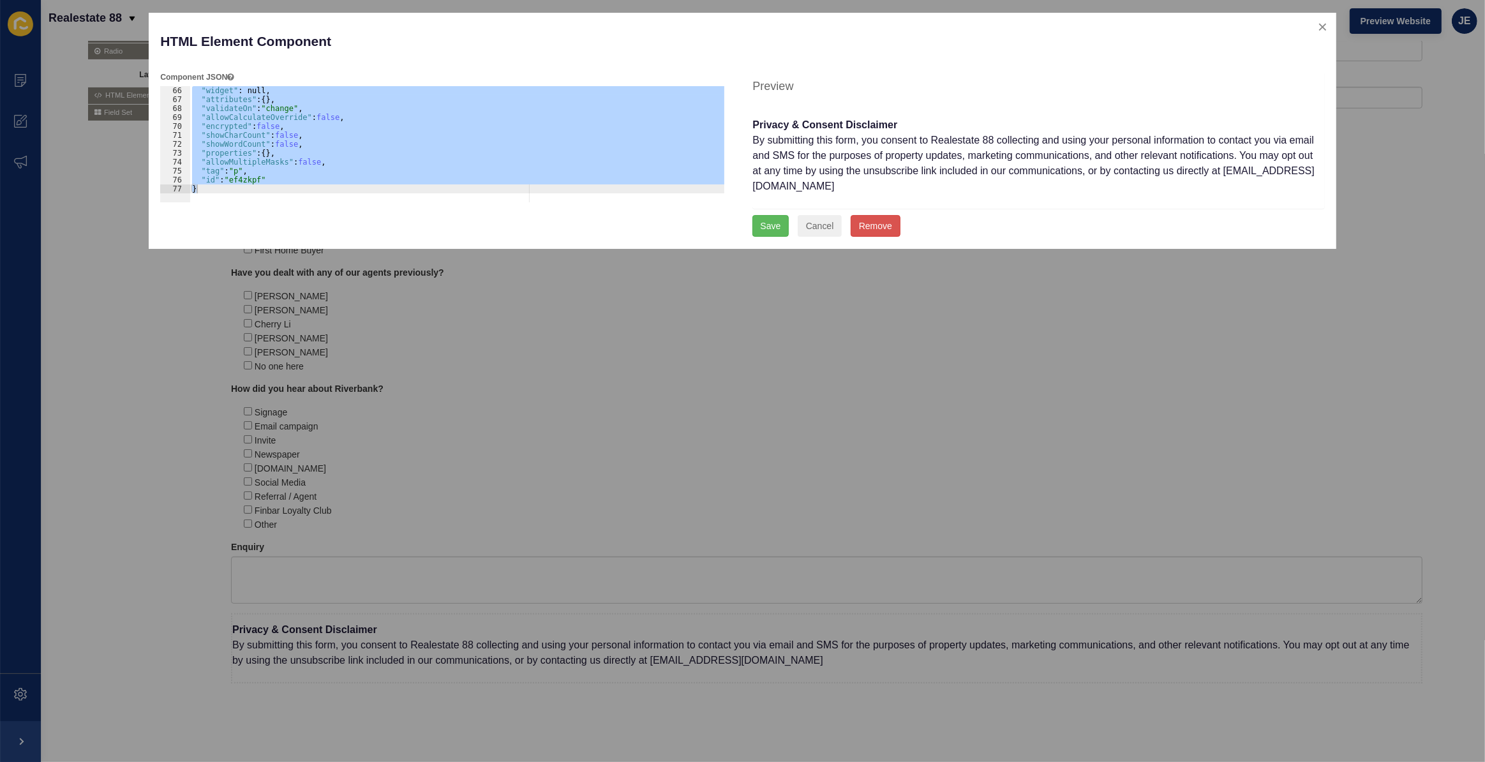
scroll to position [546, 0]
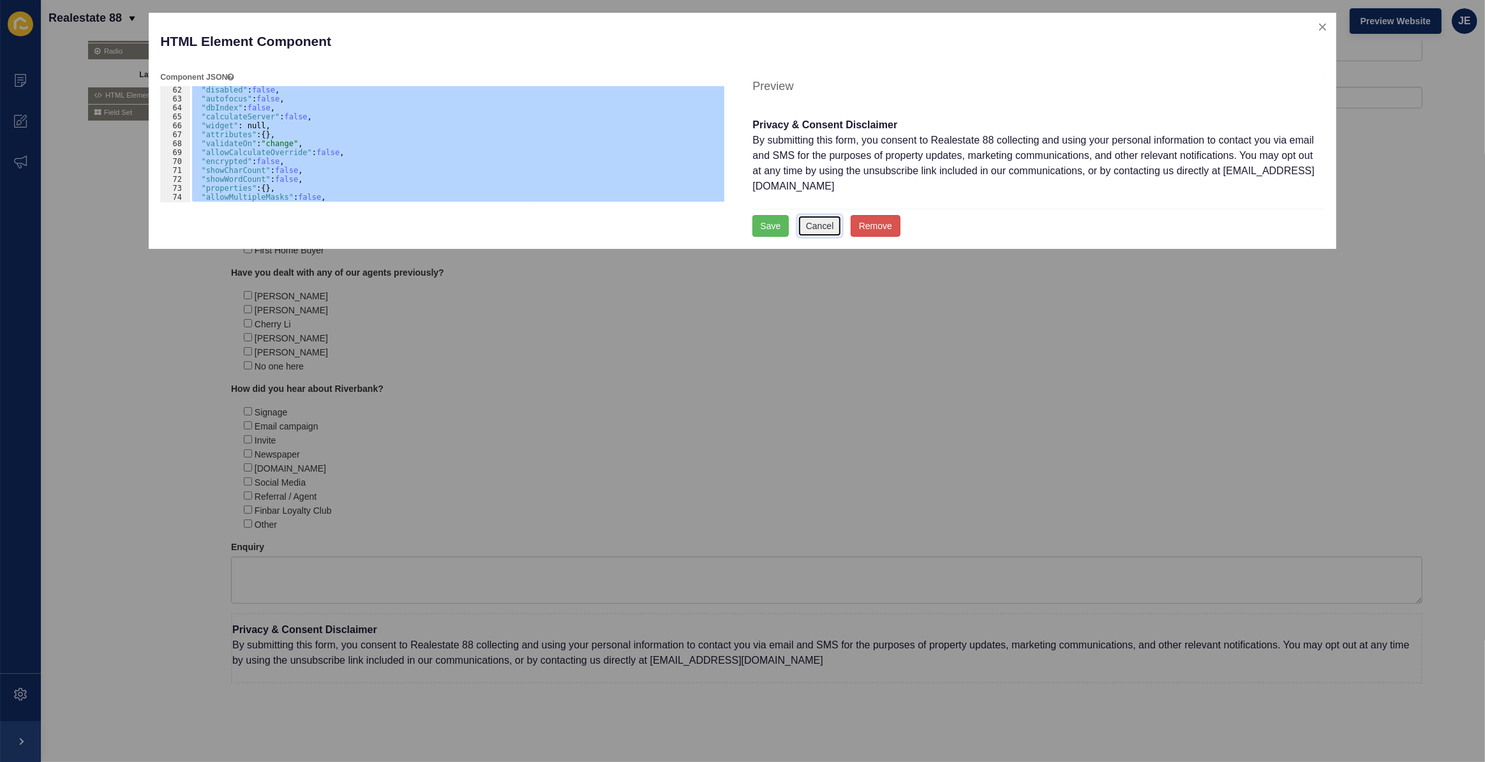
click at [829, 215] on button "Cancel" at bounding box center [820, 226] width 45 height 22
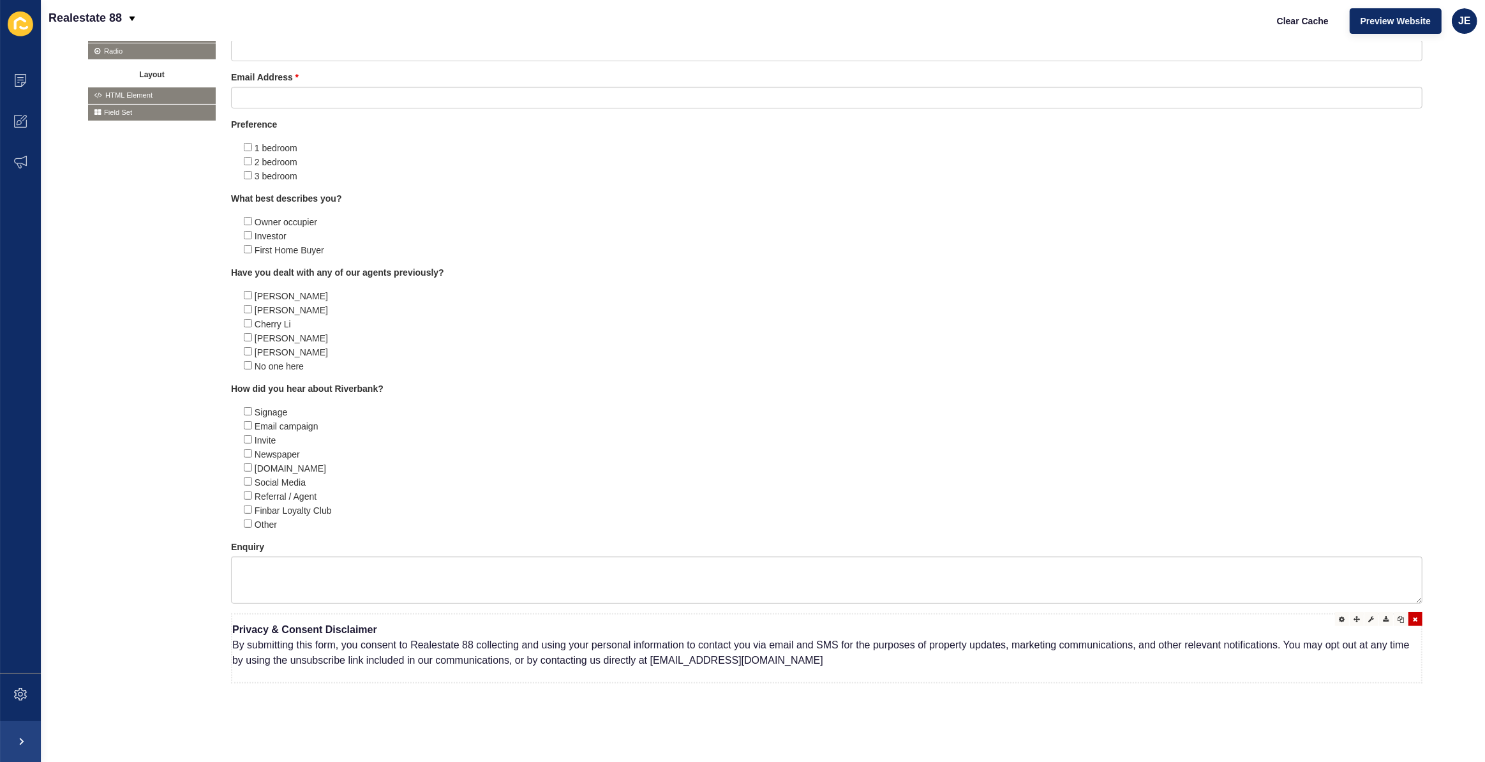
click at [339, 627] on p "Privacy & Consent Disclaimer By submitting this form, you consent to Realestate…" at bounding box center [826, 644] width 1189 height 61
click at [1352, 612] on div at bounding box center [1356, 619] width 14 height 14
click at [1369, 616] on icon at bounding box center [1372, 619] width 6 height 6
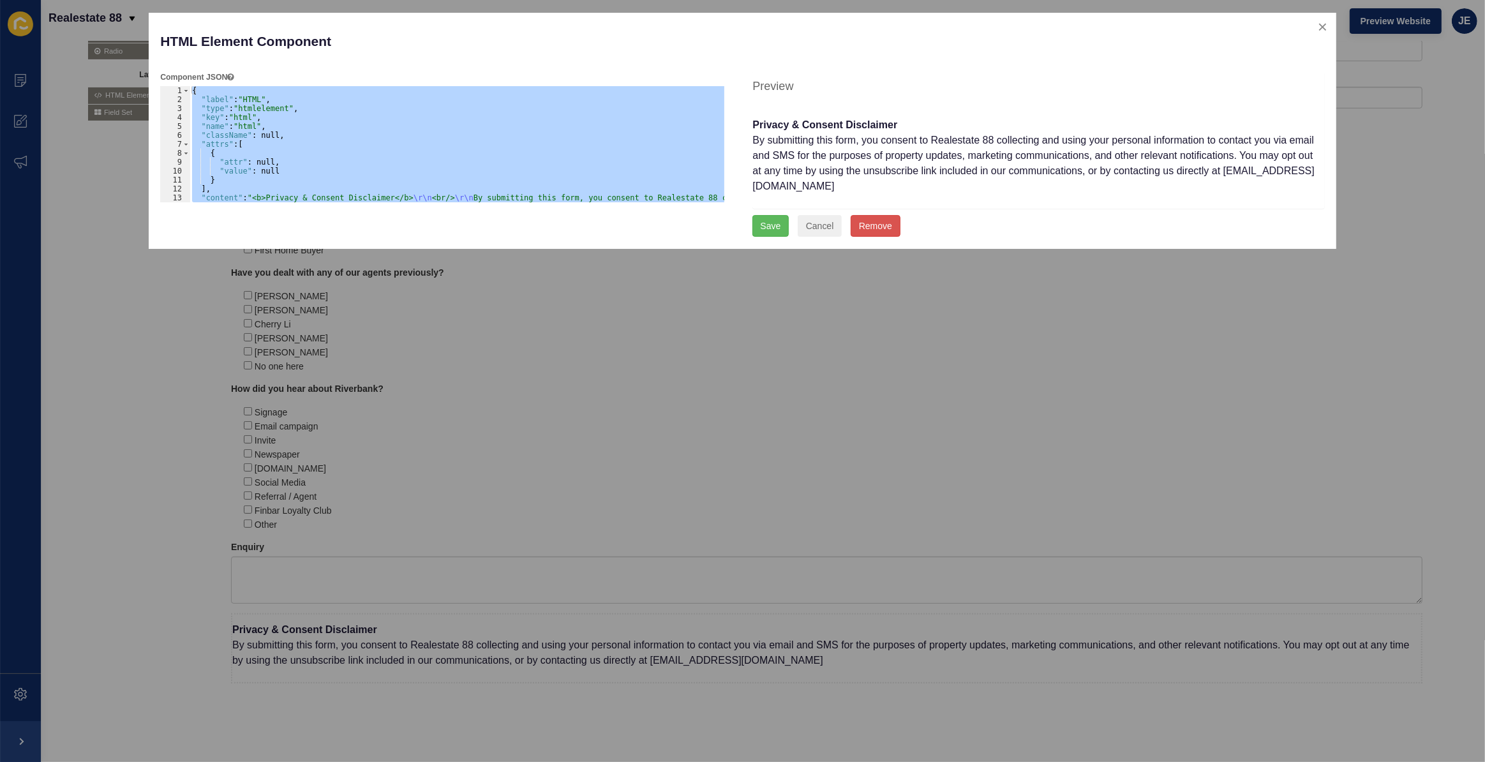
click at [756, 560] on div at bounding box center [737, 381] width 1475 height 762
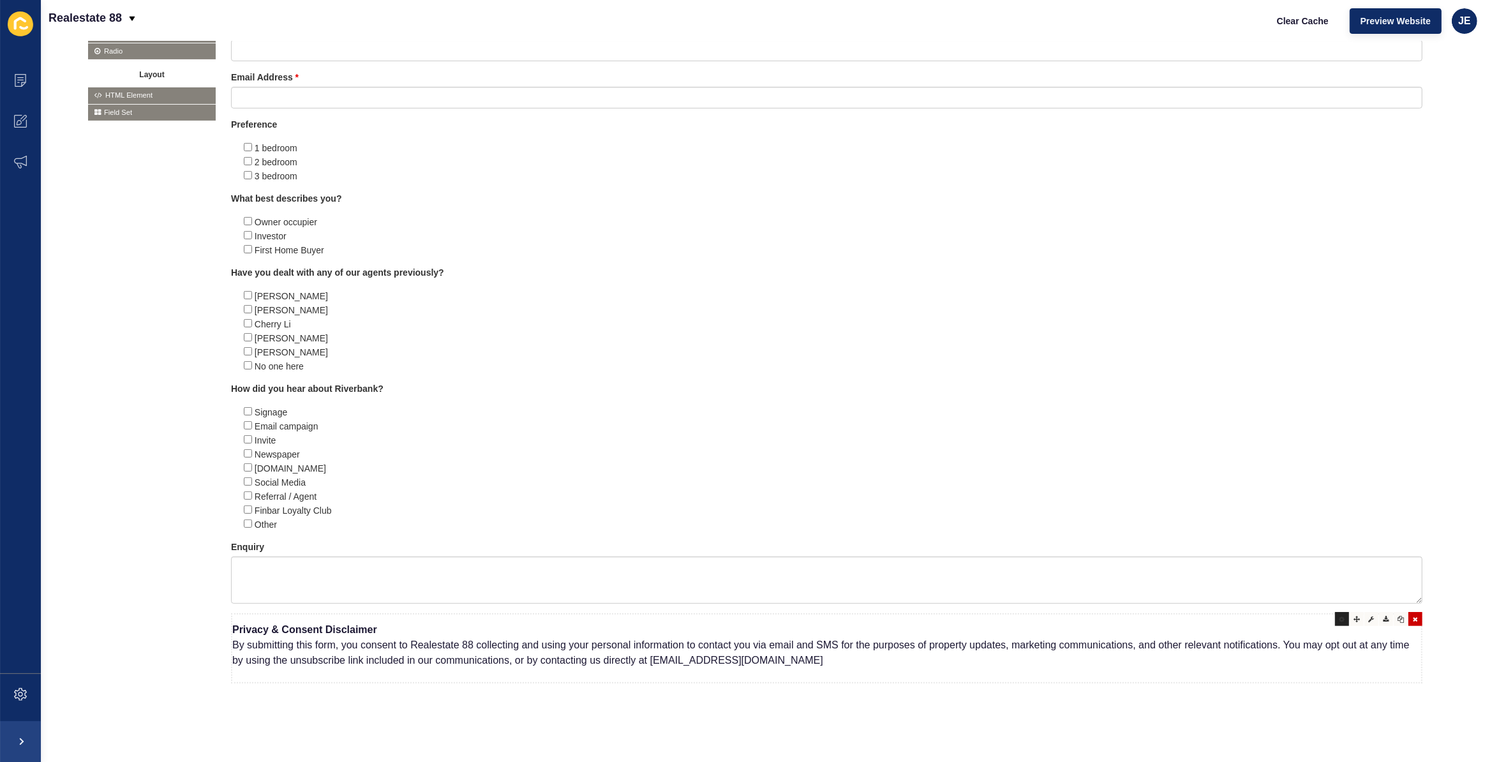
click at [1339, 616] on icon at bounding box center [1342, 619] width 6 height 6
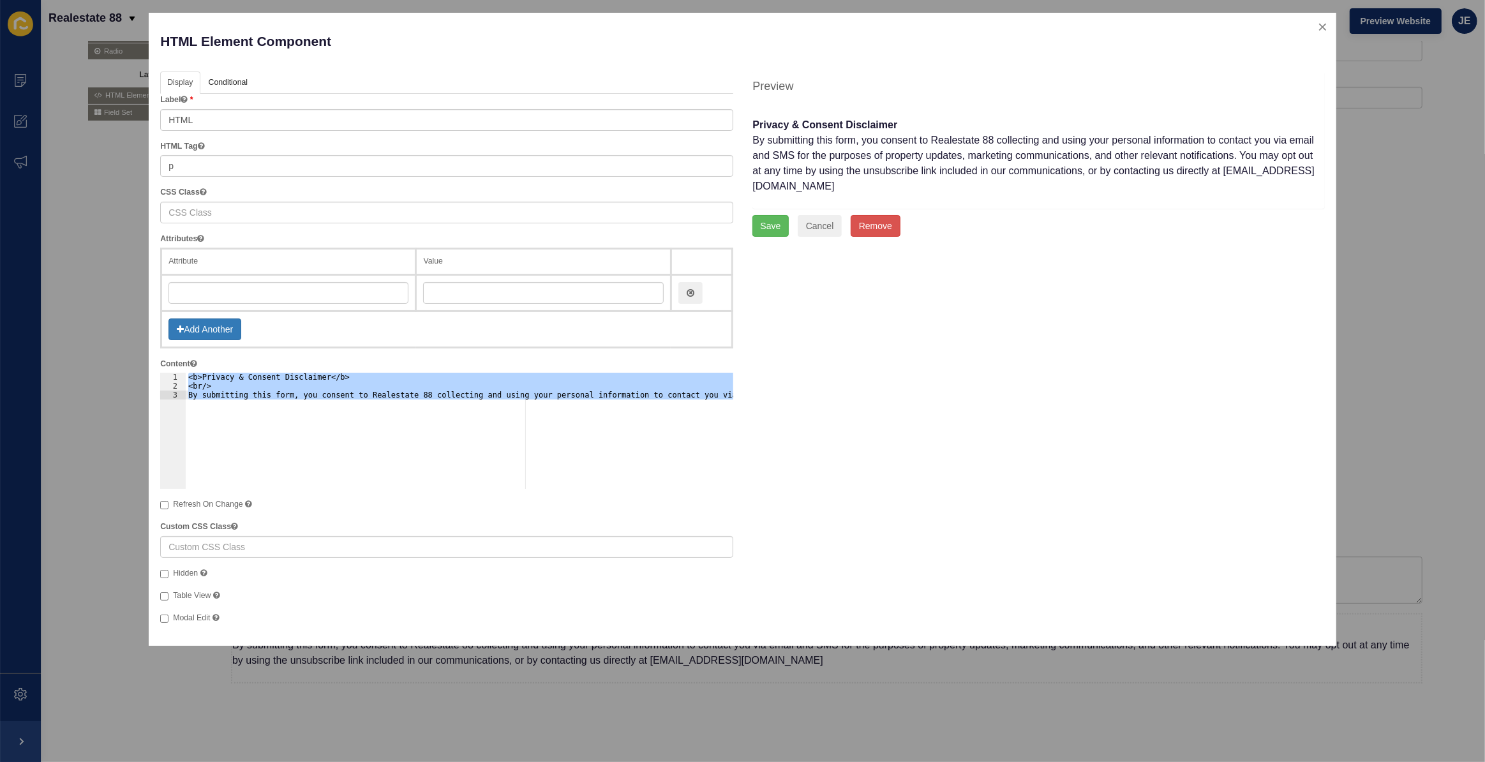
click at [204, 382] on div "<b>Privacy & Consent Disclaimer</b> <br/> By submitting this form, you consent …" at bounding box center [459, 431] width 547 height 116
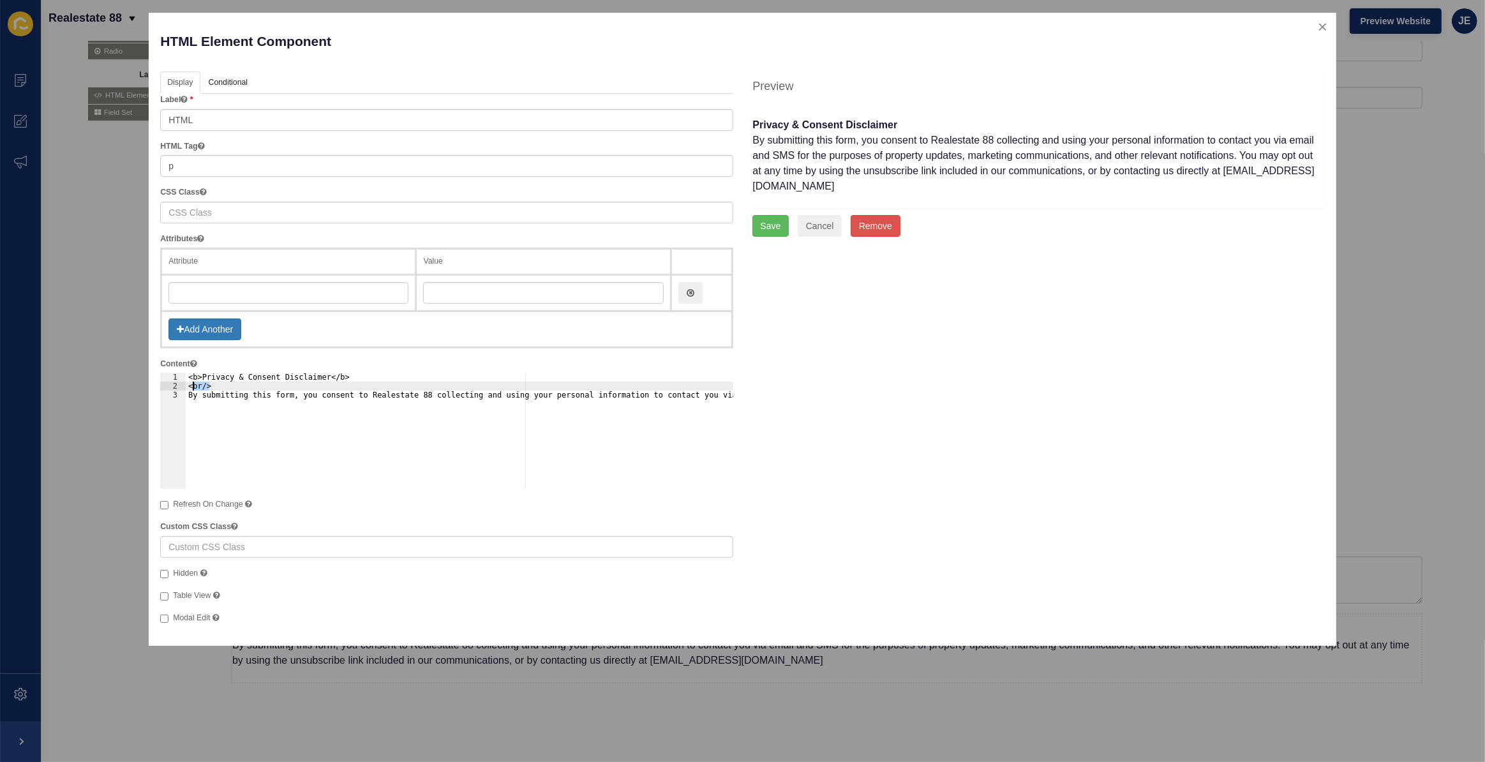
drag, startPoint x: 209, startPoint y: 383, endPoint x: 177, endPoint y: 383, distance: 31.9
click at [177, 383] on div "<br/> 1 2 3 <b>Privacy & Consent Disclaimer</b> <br/> By submitting this form, …" at bounding box center [446, 431] width 572 height 116
click at [234, 387] on div "<b>Privacy & Consent Disclaimer</b> <br/> By submitting this form, you consent …" at bounding box center [459, 431] width 547 height 116
paste textarea "<br/>"
type textarea "<br/><br/>"
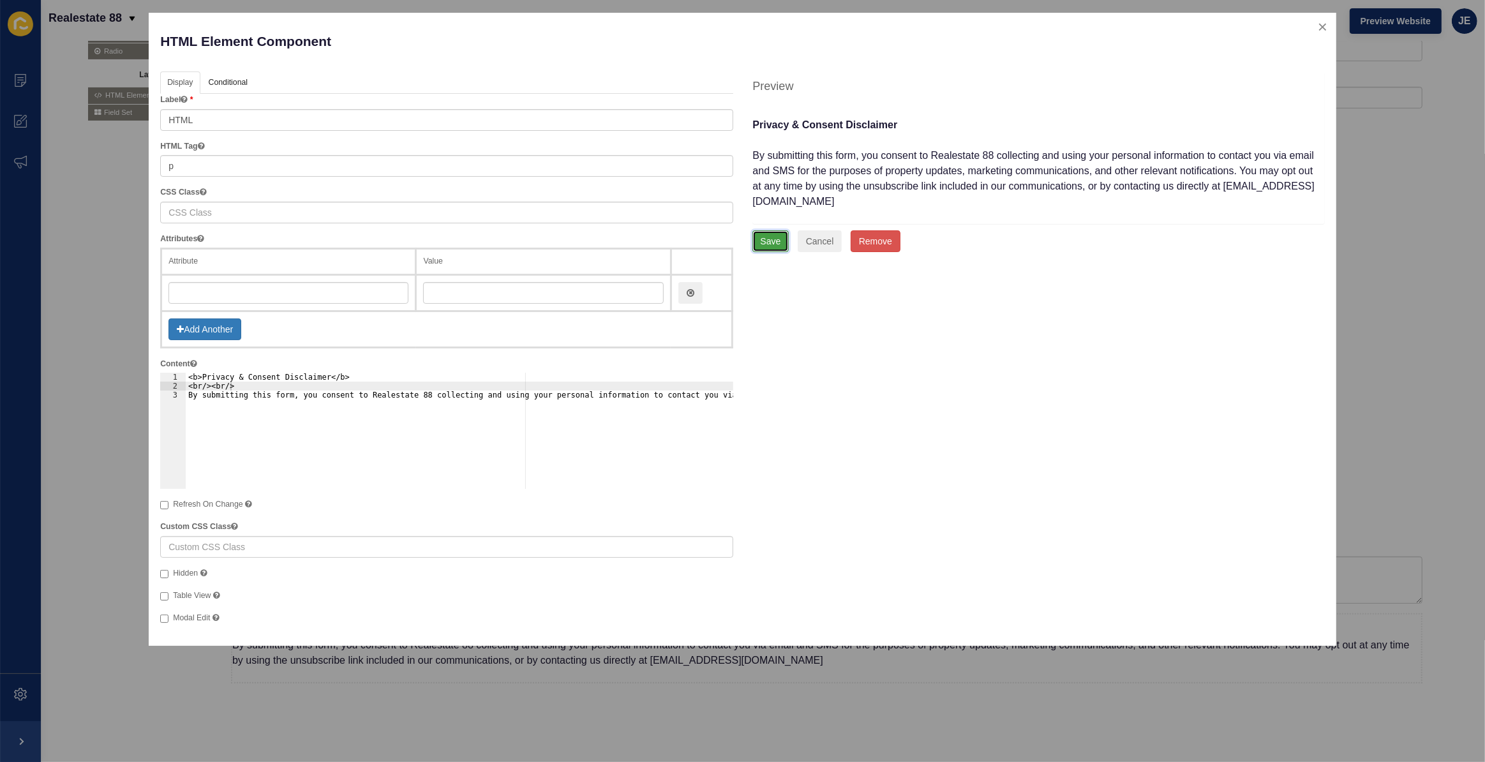
click at [772, 230] on button "Save" at bounding box center [770, 241] width 37 height 22
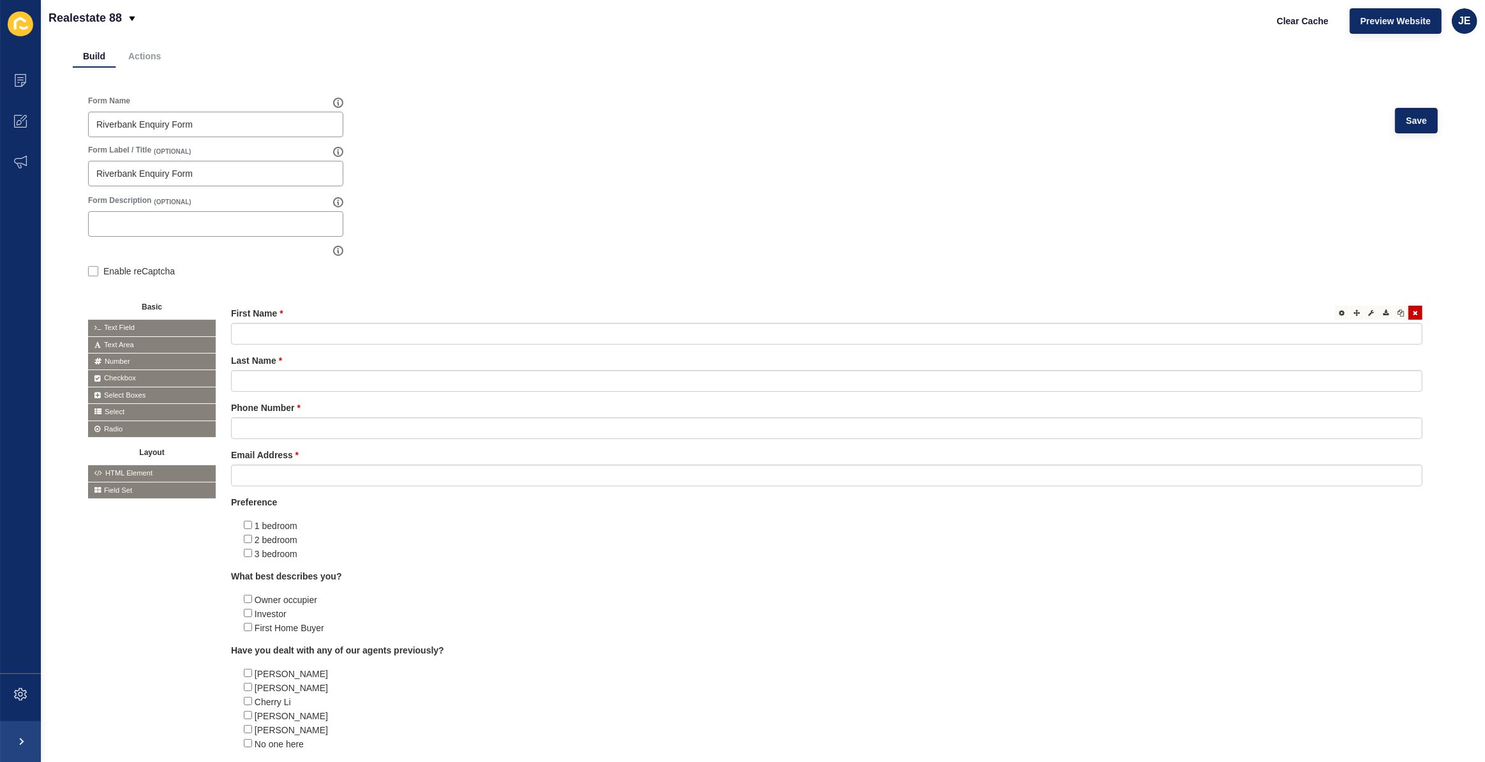
scroll to position [0, 0]
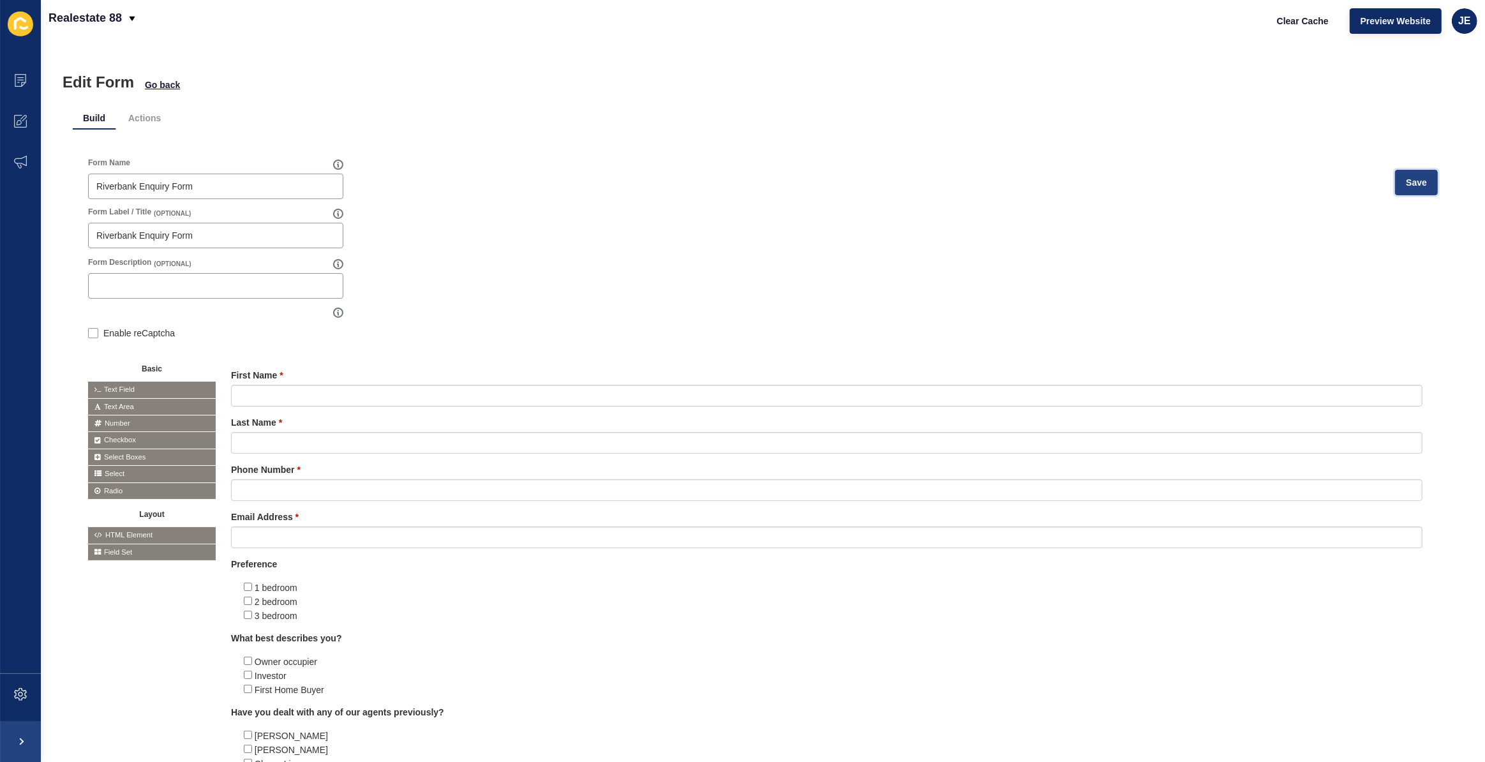
click at [1409, 185] on span "Save" at bounding box center [1416, 182] width 21 height 13
click at [1289, 24] on span "Clear Cache" at bounding box center [1303, 21] width 52 height 13
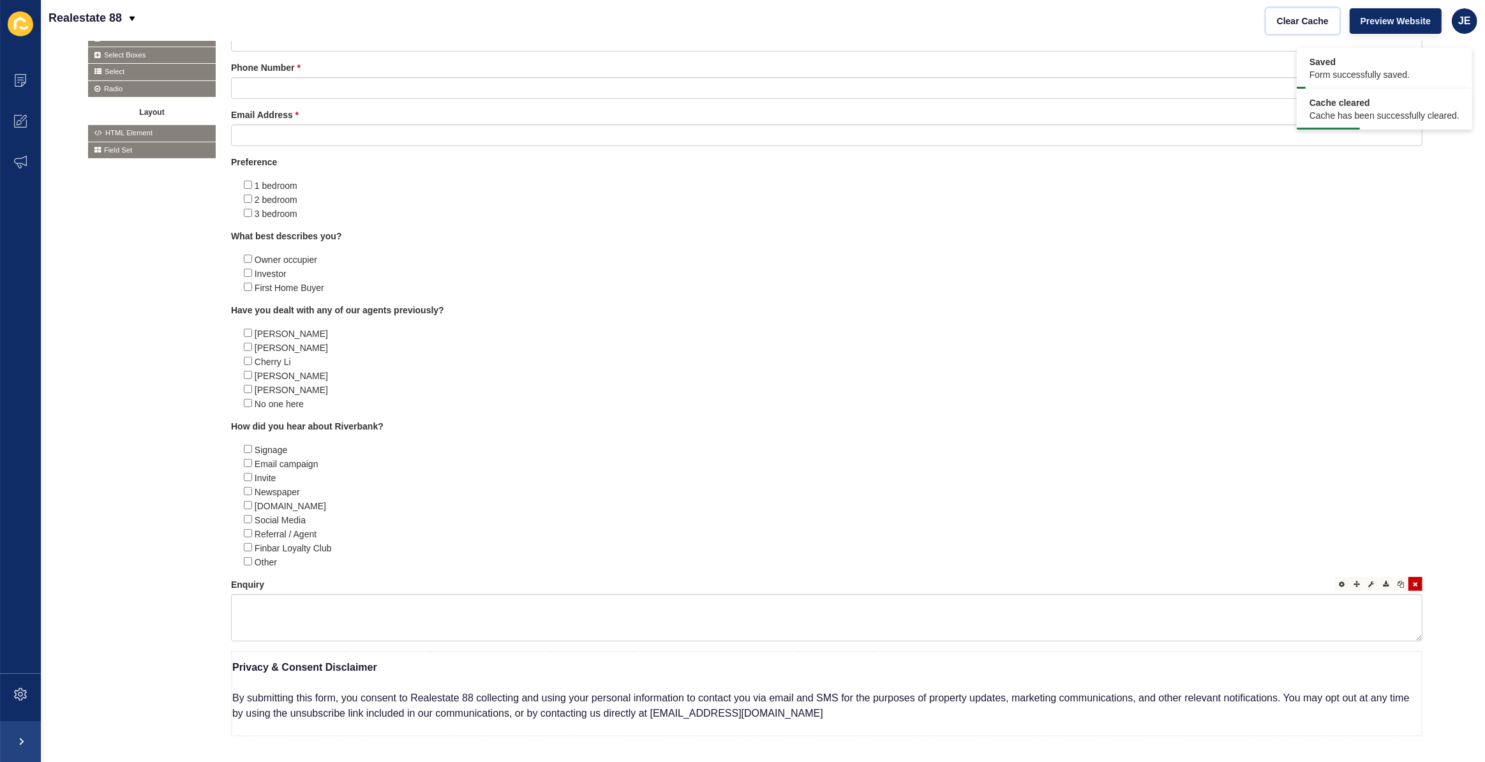
scroll to position [468, 0]
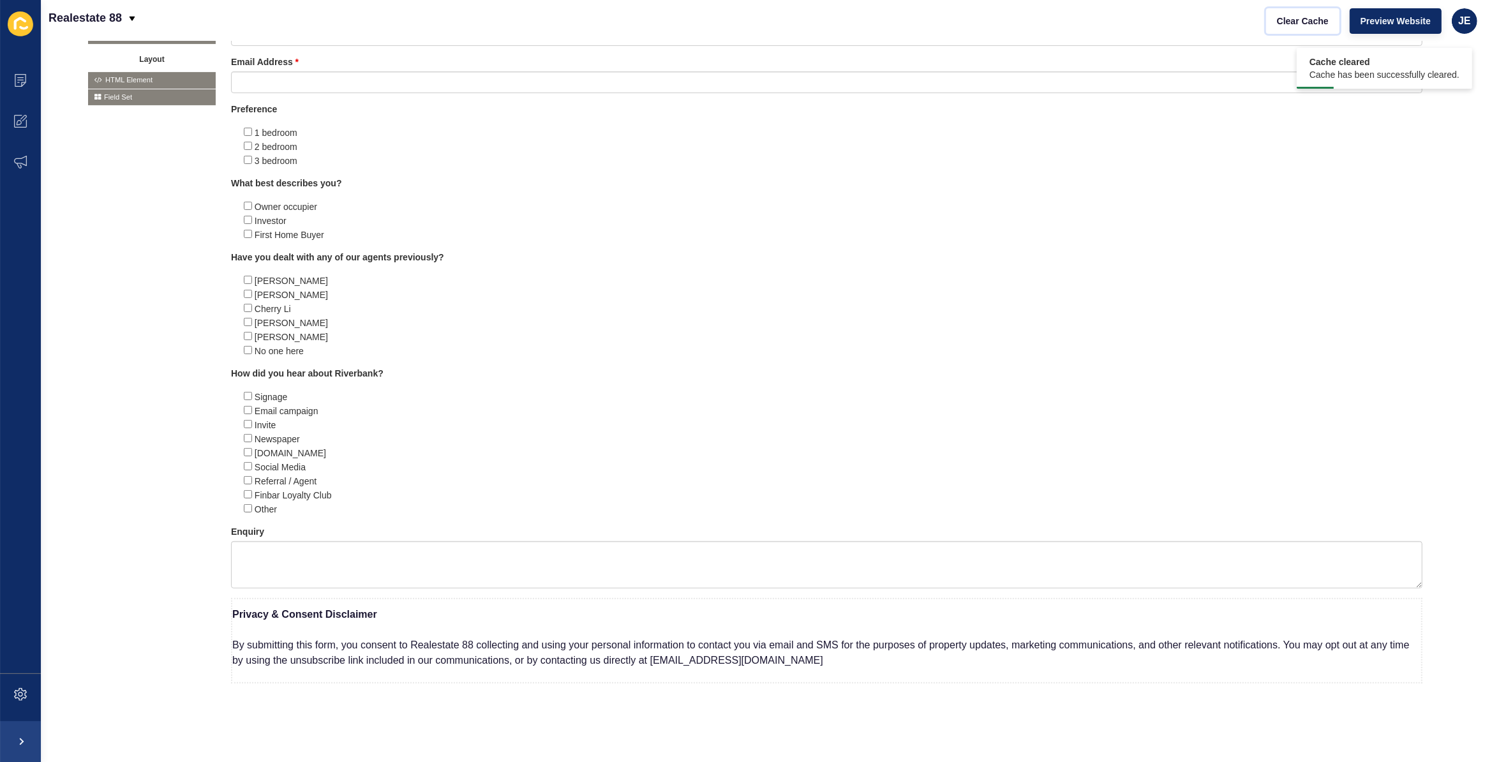
click at [323, 639] on p "Privacy & Consent Disclaimer By submitting this form, you consent to Realestate…" at bounding box center [826, 637] width 1189 height 77
click at [295, 609] on b "Privacy & Consent Disclaimer" at bounding box center [304, 614] width 145 height 11
click at [1335, 600] on div at bounding box center [1342, 604] width 14 height 14
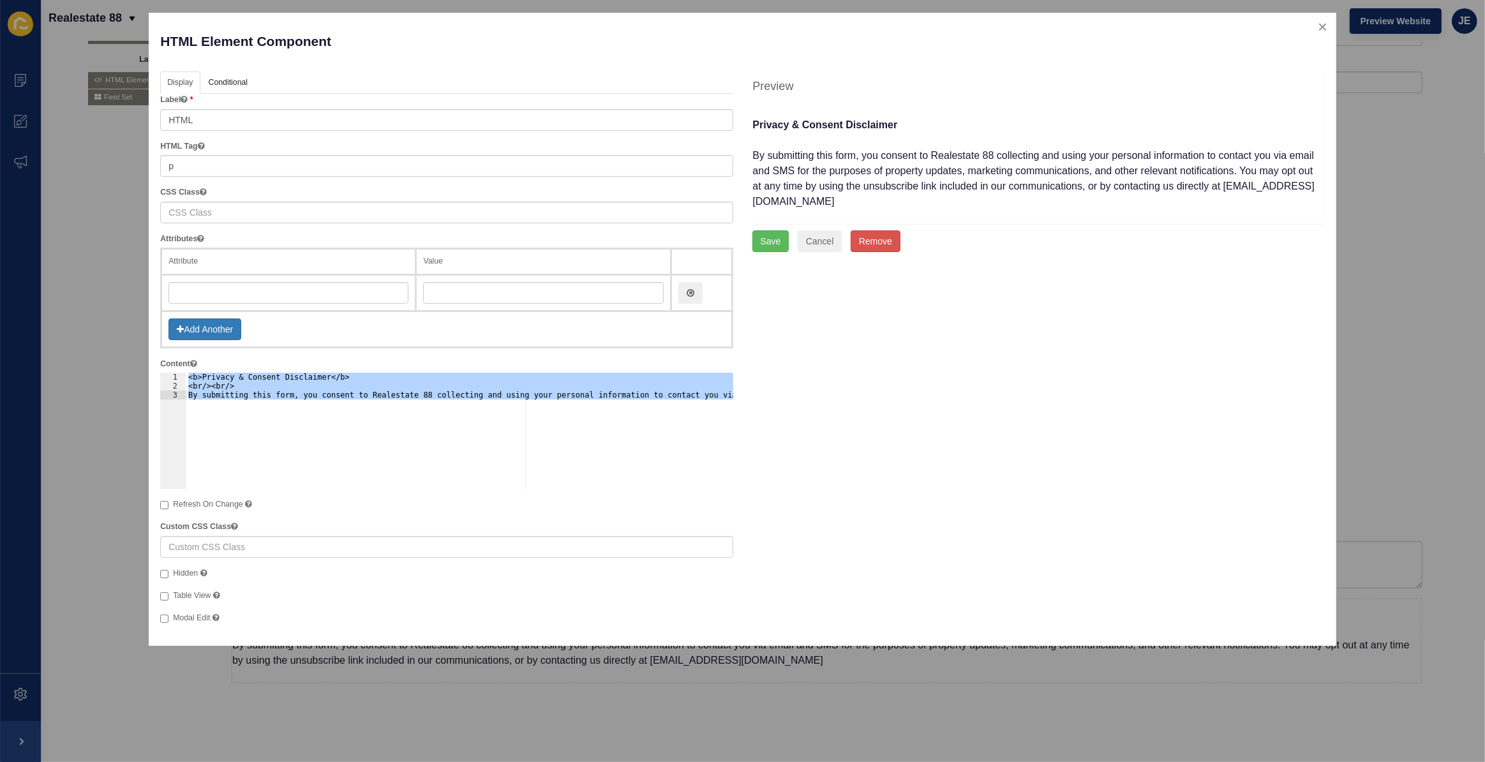
click at [333, 435] on div "<b>Privacy & Consent Disclaimer</b> <br/><br/> By submitting this form, you con…" at bounding box center [459, 431] width 547 height 116
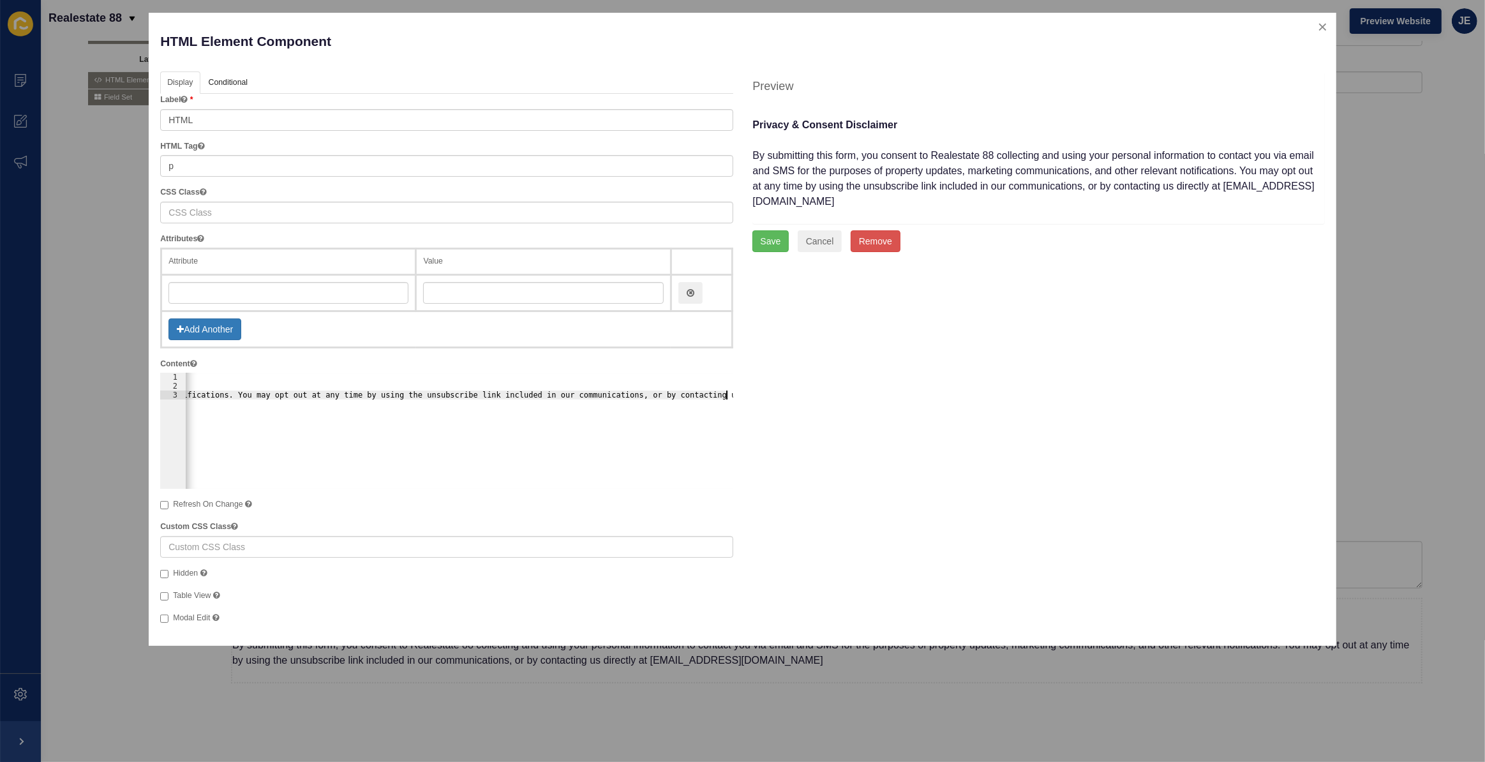
scroll to position [0, 1015]
drag, startPoint x: 657, startPoint y: 396, endPoint x: 732, endPoint y: 392, distance: 74.7
click at [732, 392] on div "<b>Privacy & Consent Disclaimer</b> <br/><br/> By submitting this form, you con…" at bounding box center [459, 431] width 547 height 116
paste textarea "[EMAIL_ADDRESS][DOMAIN_NAME]"
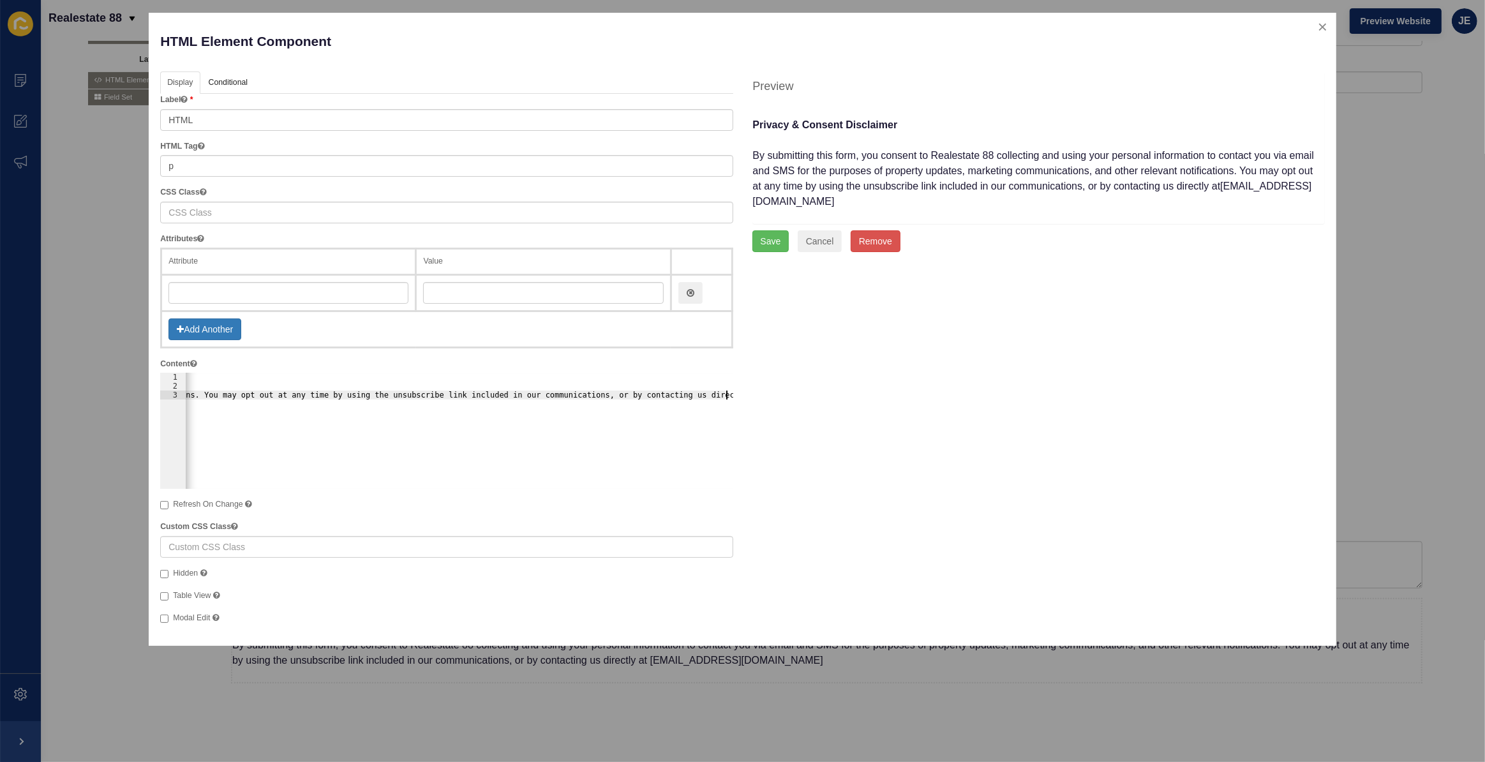
scroll to position [0, 1053]
drag, startPoint x: 649, startPoint y: 394, endPoint x: 764, endPoint y: 392, distance: 114.9
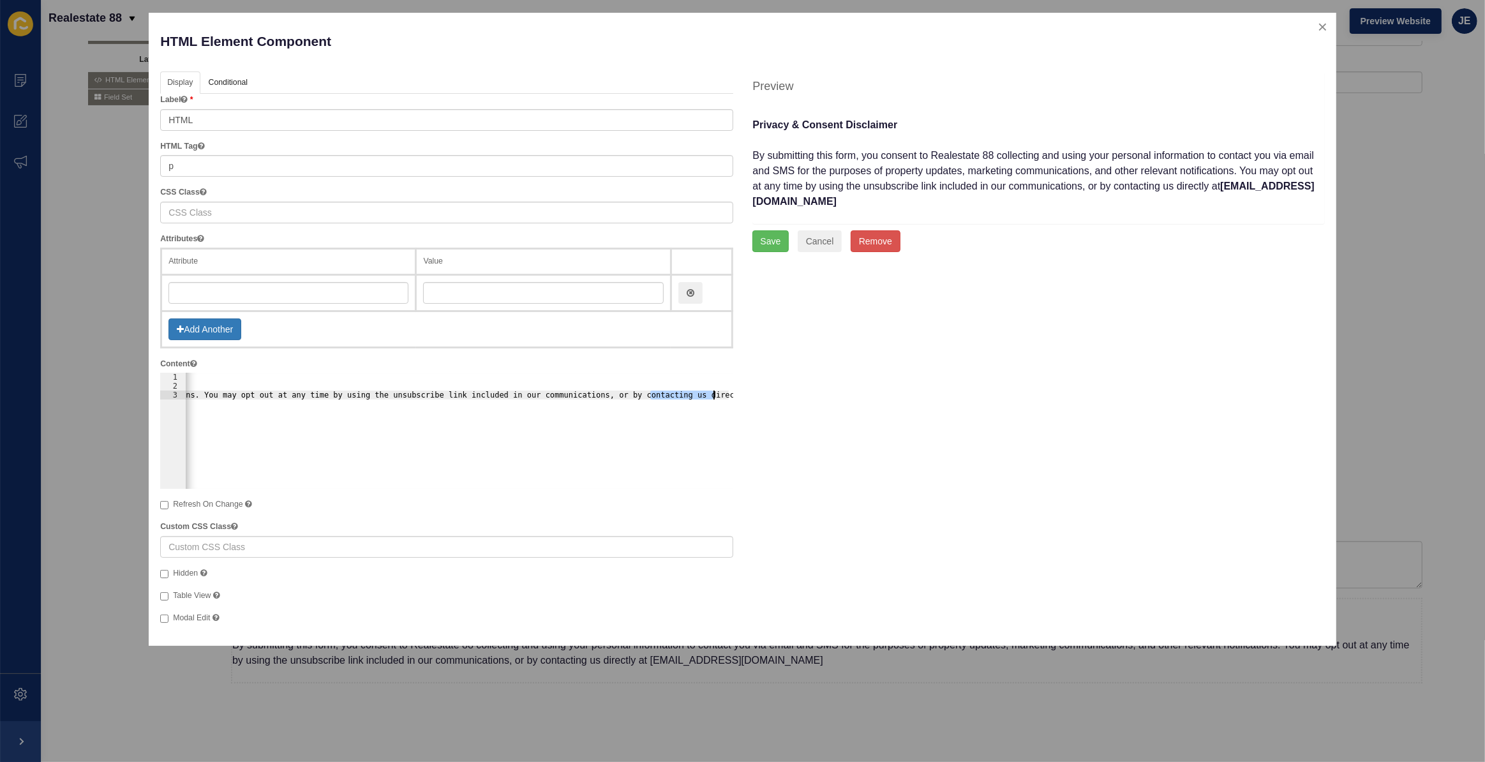
click at [764, 392] on div "Display API Conditional Logic Layout Label HTML HTML Tag p CSS Class Attributes…" at bounding box center [743, 352] width 1184 height 563
click at [718, 399] on div "<b>Privacy & Consent Disclaimer</b> <br/><br/> By submitting this form, you con…" at bounding box center [459, 431] width 547 height 116
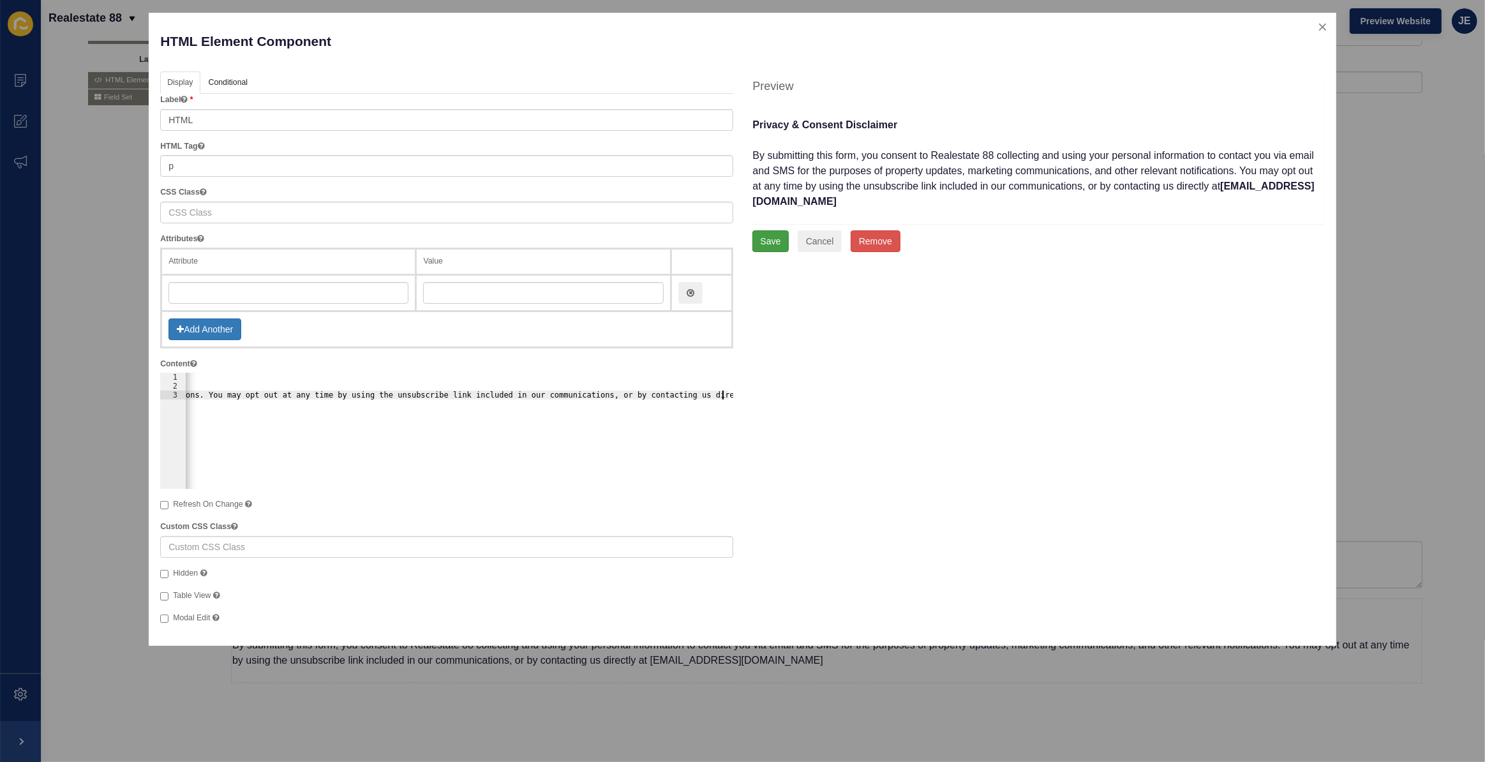
type textarea "By submitting this form, you consent to Realestate 88 collecting and using your…"
click at [766, 230] on button "Save" at bounding box center [770, 241] width 37 height 22
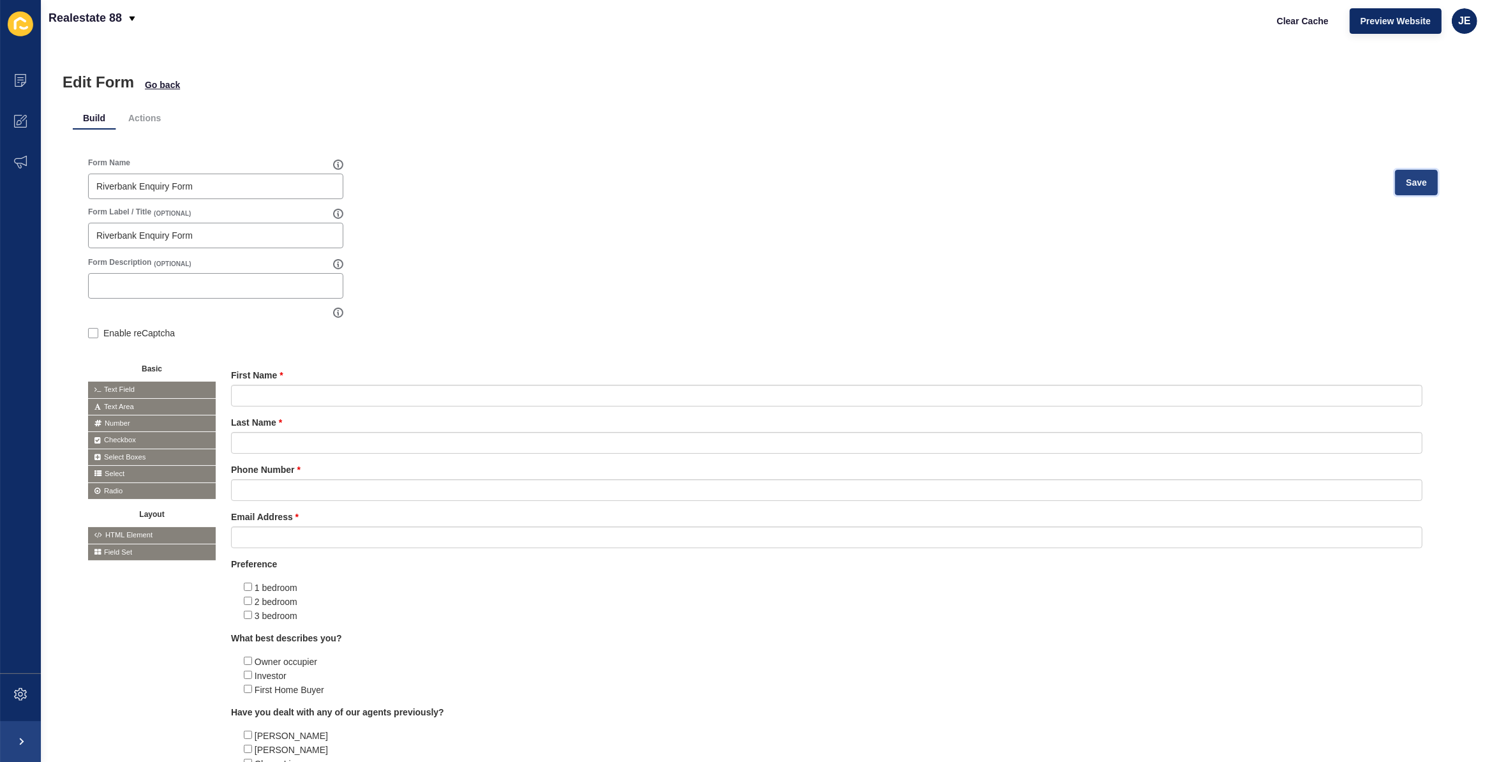
click at [1395, 182] on button "Save" at bounding box center [1416, 183] width 43 height 26
click at [1314, 15] on span "Clear Cache" at bounding box center [1303, 21] width 52 height 13
click at [1299, 22] on span "Clear Cache" at bounding box center [1303, 21] width 52 height 13
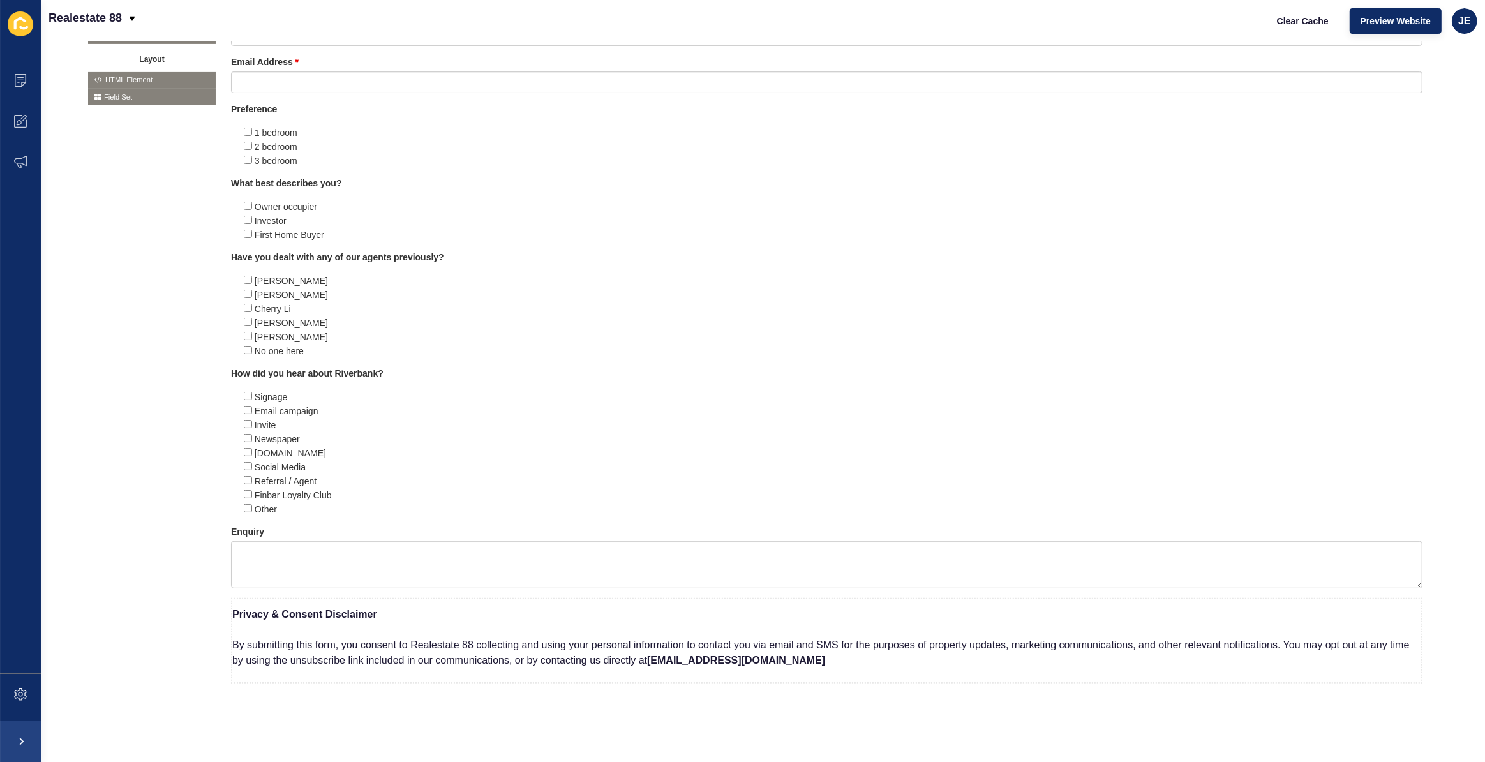
click at [532, 711] on div "Form Name Riverbank Enquiry Form Save Form Label / Title (OPTIONAL) Riverbank E…" at bounding box center [763, 208] width 1380 height 1043
click at [1339, 600] on icon at bounding box center [1342, 603] width 6 height 6
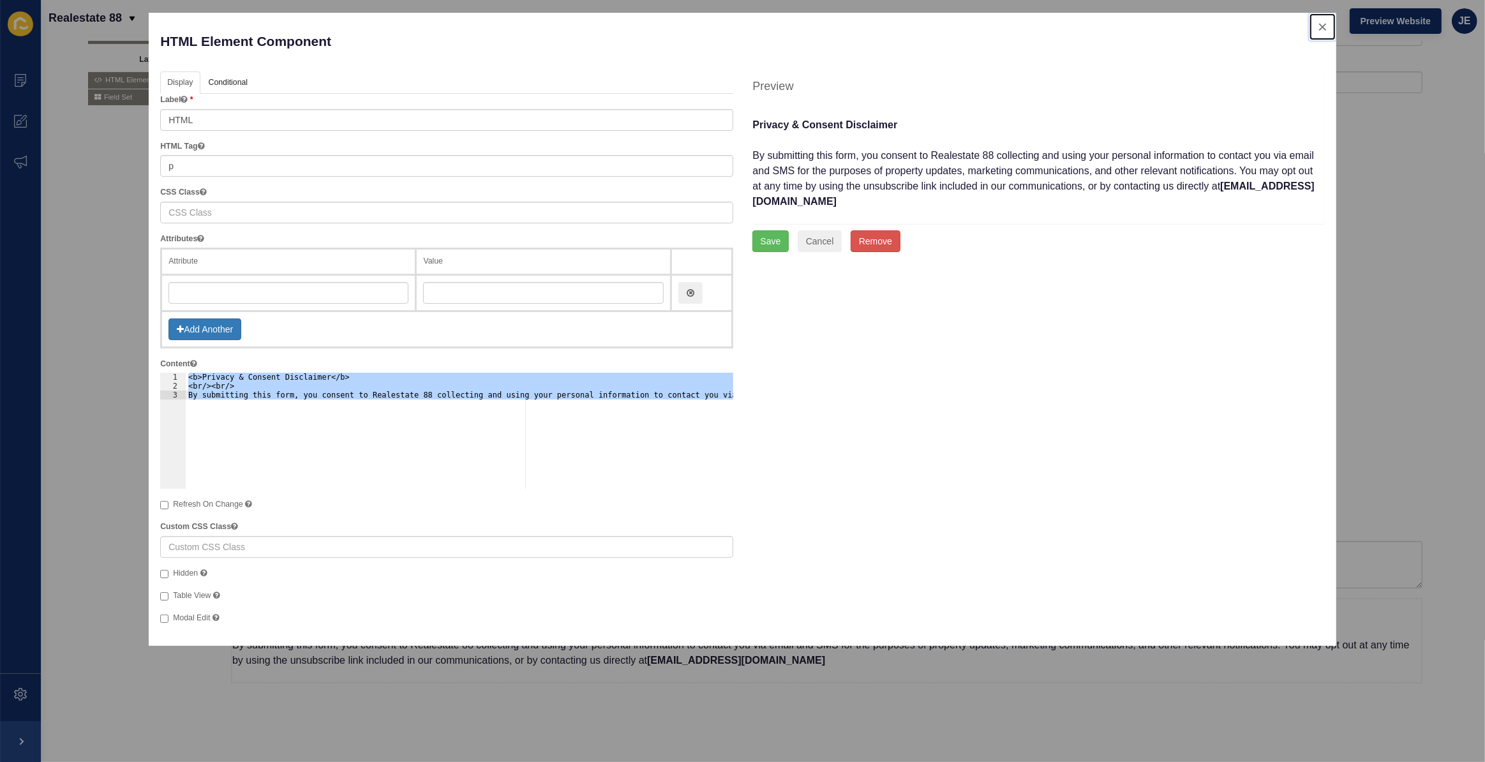
click at [1319, 24] on button "close" at bounding box center [1322, 26] width 26 height 27
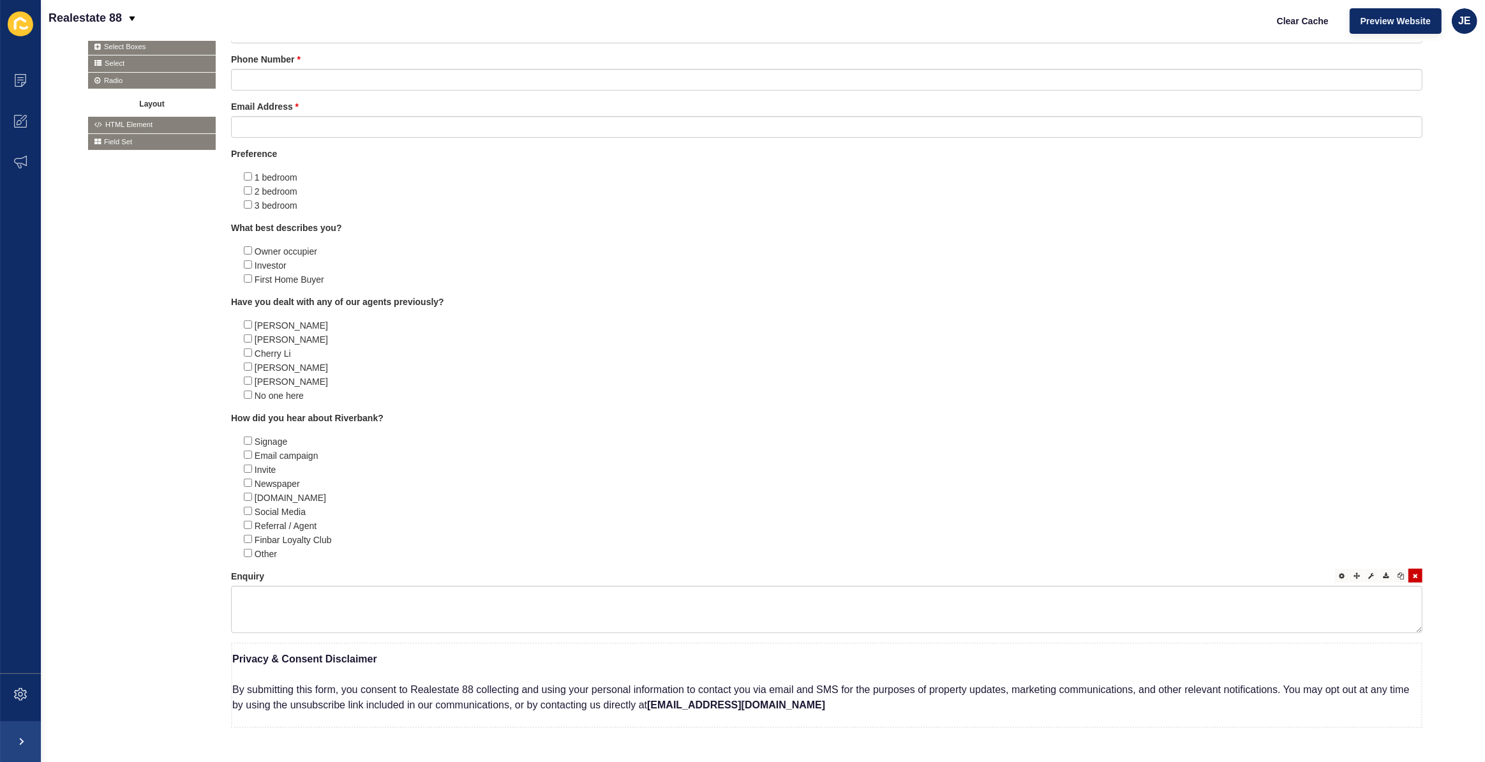
scroll to position [468, 0]
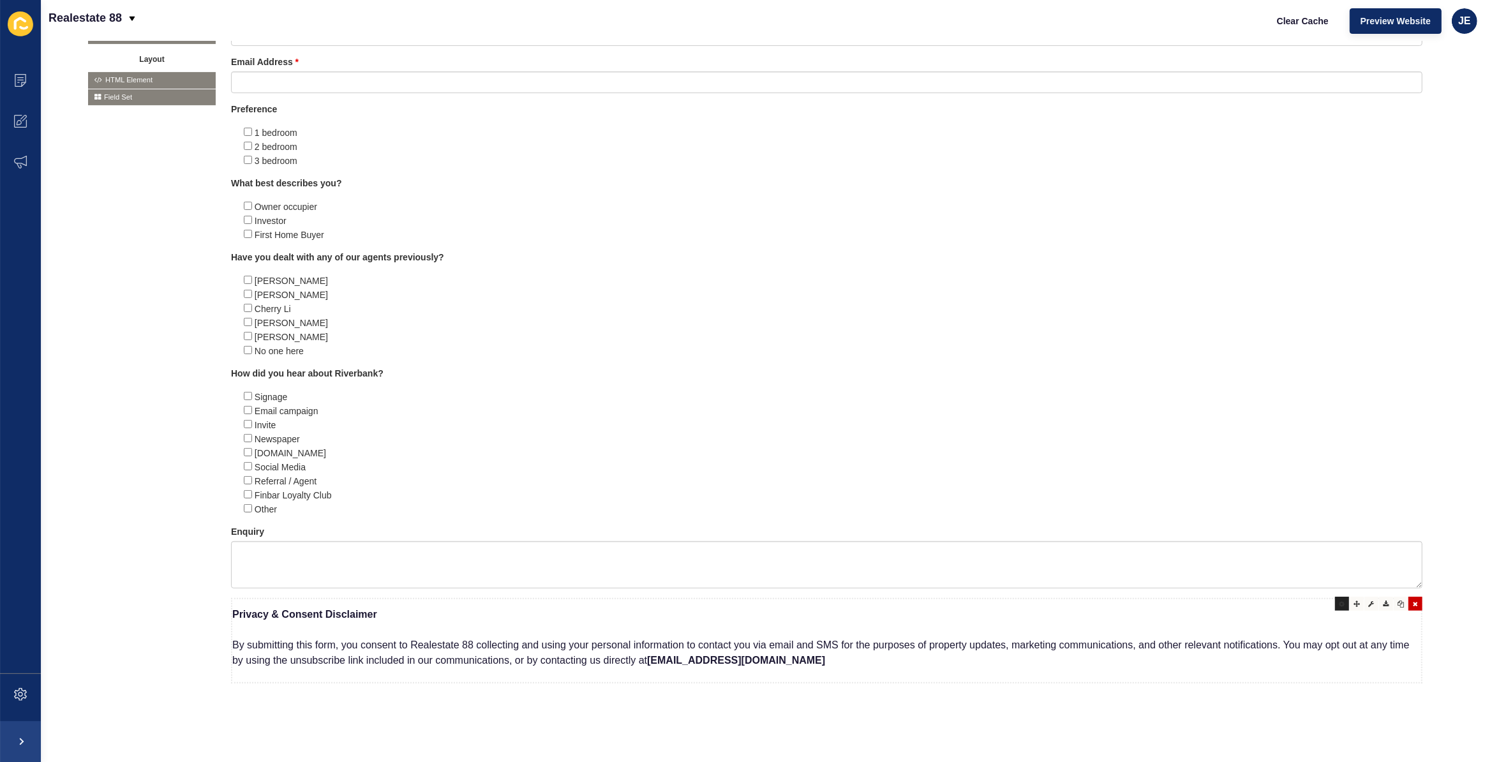
click at [1339, 600] on icon at bounding box center [1342, 603] width 6 height 6
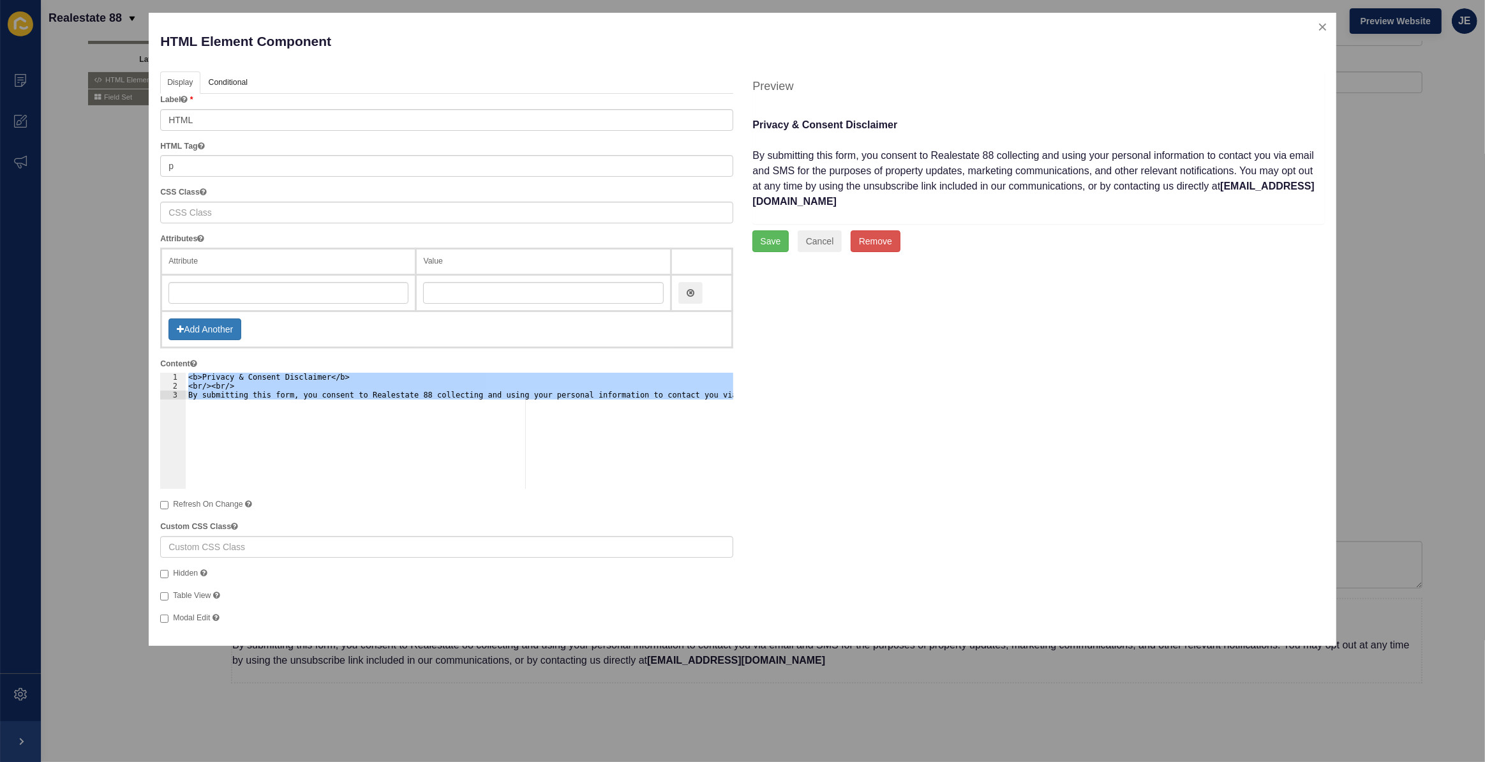
click at [324, 405] on div "<b>Privacy & Consent Disclaimer</b> <br/><br/> By submitting this form, you con…" at bounding box center [459, 431] width 547 height 116
click at [251, 48] on p "HTML Element Component" at bounding box center [446, 41] width 572 height 34
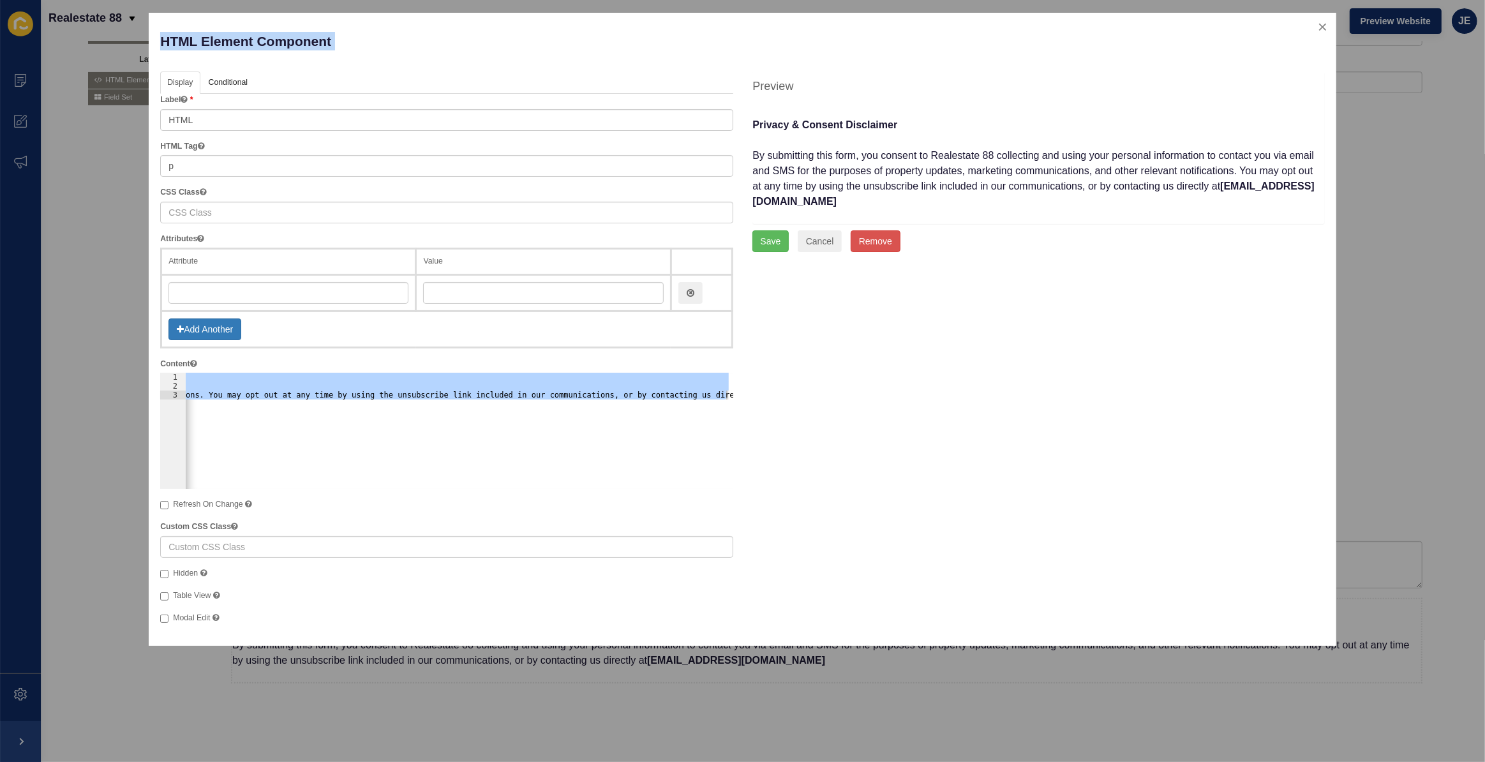
copy div "HTML Element Component Help"
click at [1027, 321] on div "Display API Conditional Logic Layout Label HTML HTML Tag p CSS Class Attributes…" at bounding box center [743, 352] width 1184 height 563
click at [476, 448] on div "<b>Privacy & Consent Disclaimer</b> <br/><br/> By submitting this form, you con…" at bounding box center [459, 431] width 547 height 116
type textarea "By submitting this form, you consent to Realestate 88 collecting and using your…"
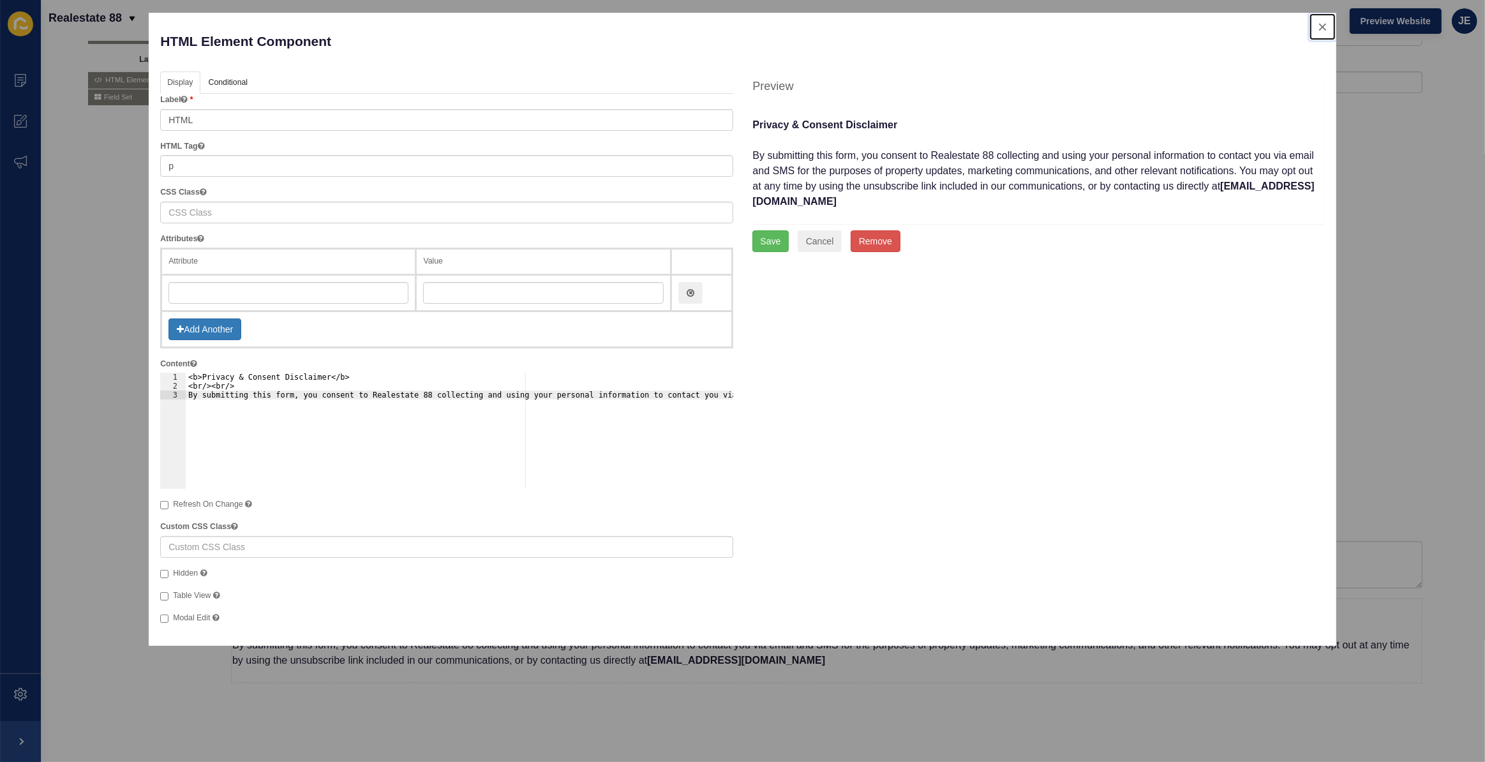
click at [1327, 24] on button "close" at bounding box center [1322, 26] width 26 height 27
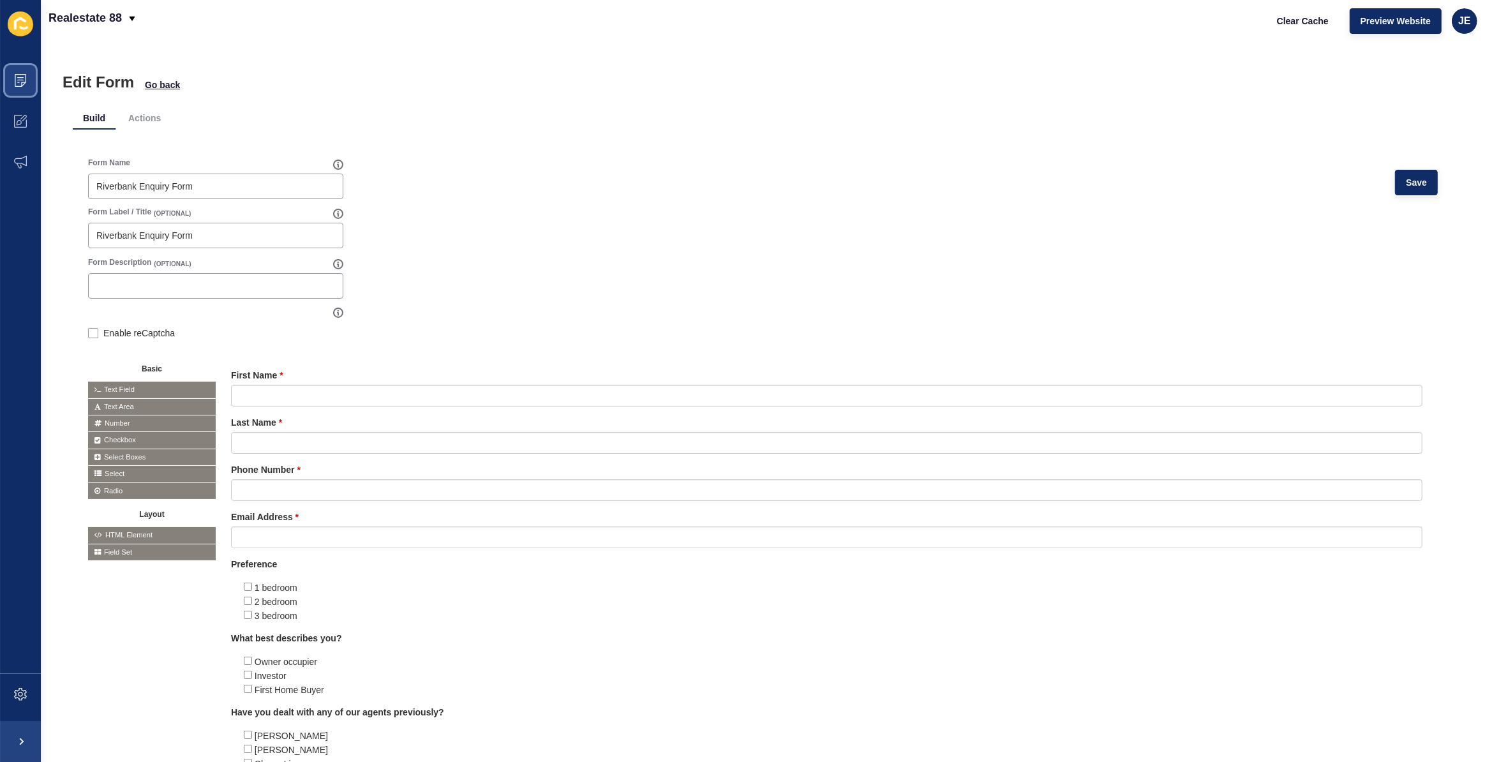
click at [19, 78] on icon at bounding box center [20, 80] width 13 height 13
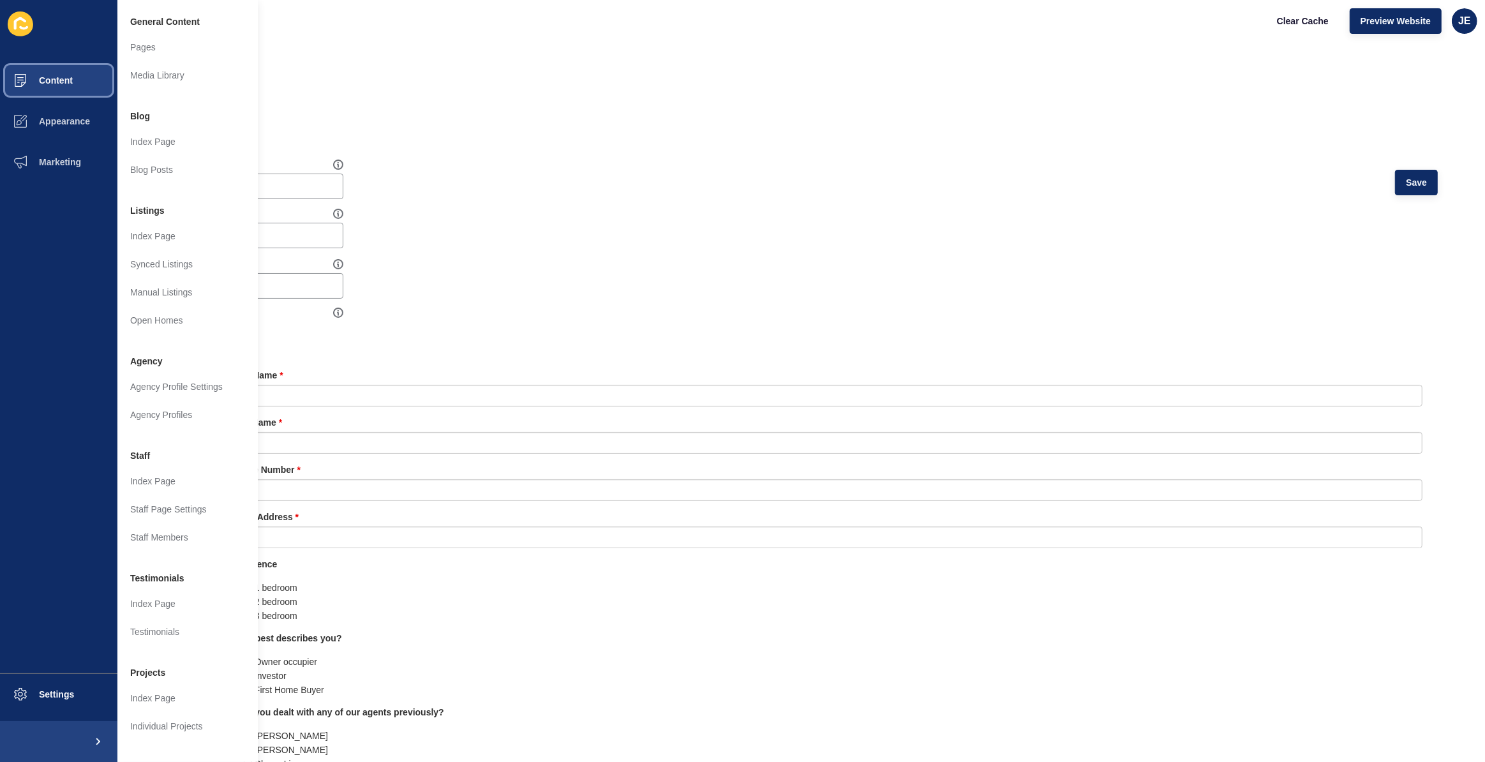
click at [19, 78] on span "Content" at bounding box center [35, 80] width 75 height 10
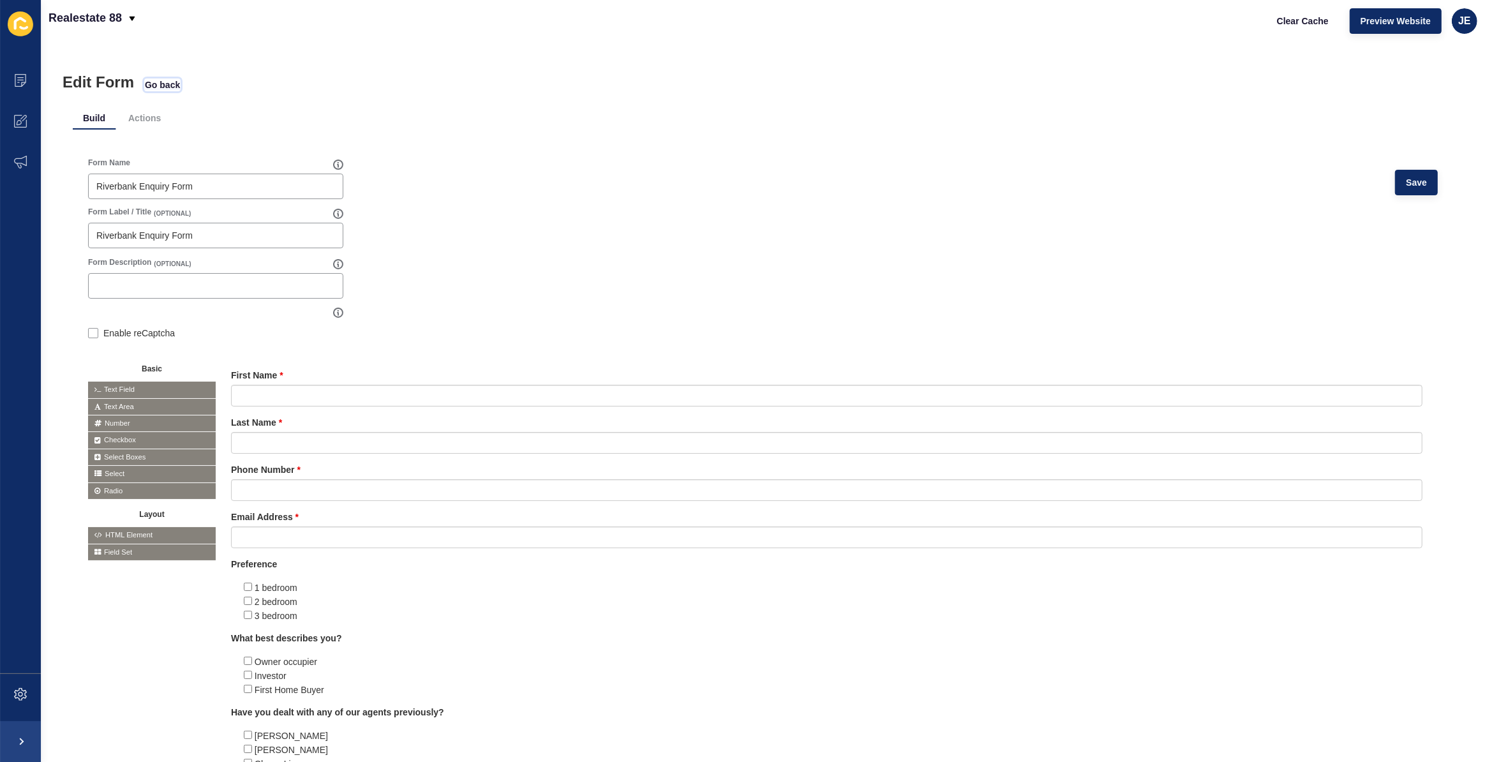
click at [168, 86] on span "Go back" at bounding box center [162, 84] width 35 height 13
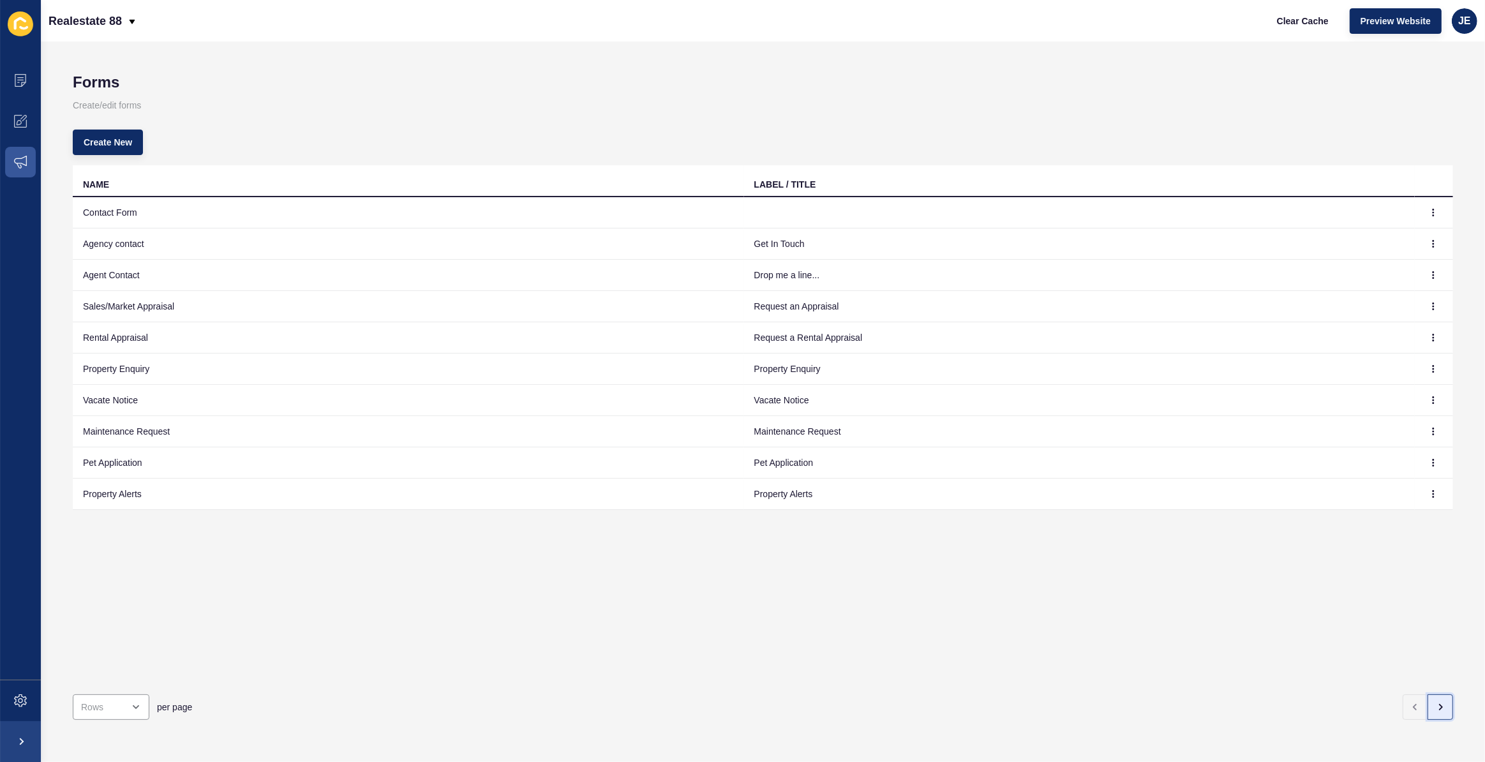
click at [1436, 694] on button "button" at bounding box center [1440, 707] width 26 height 26
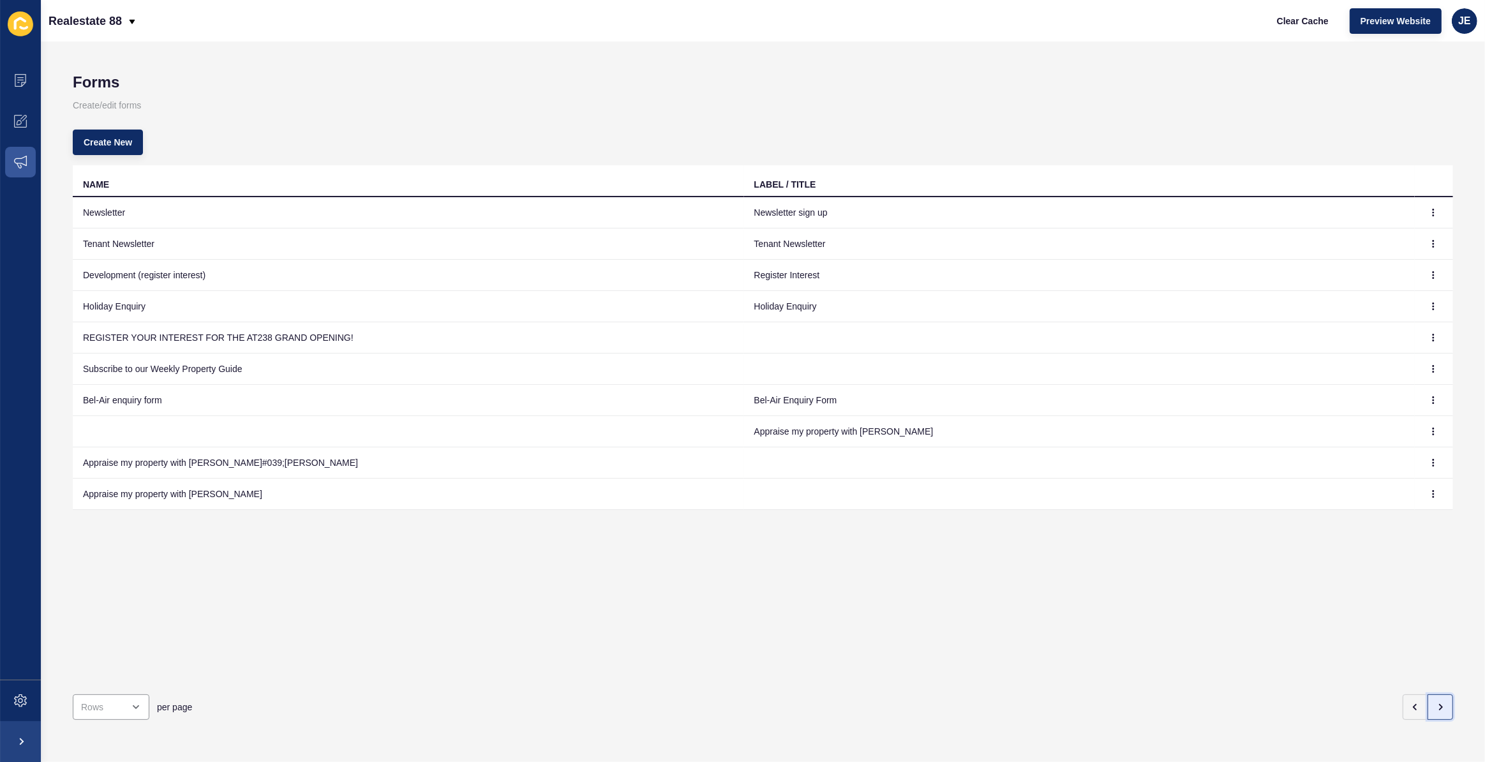
click at [1427, 701] on button "button" at bounding box center [1440, 707] width 26 height 26
